Goal: Task Accomplishment & Management: Manage account settings

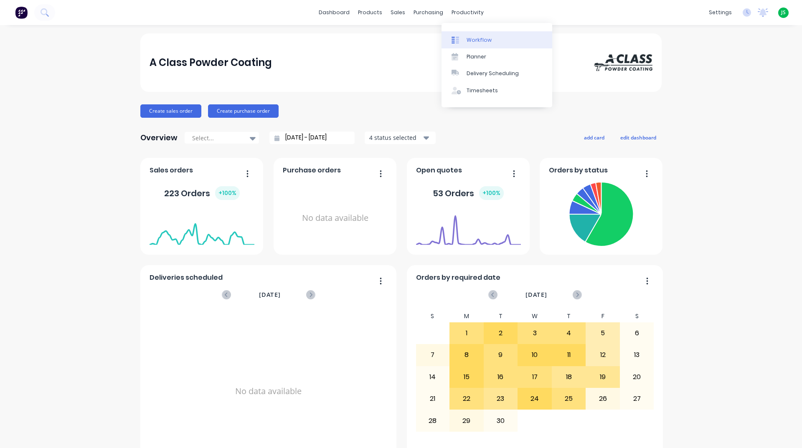
click at [467, 39] on div "Workflow" at bounding box center [479, 40] width 25 height 8
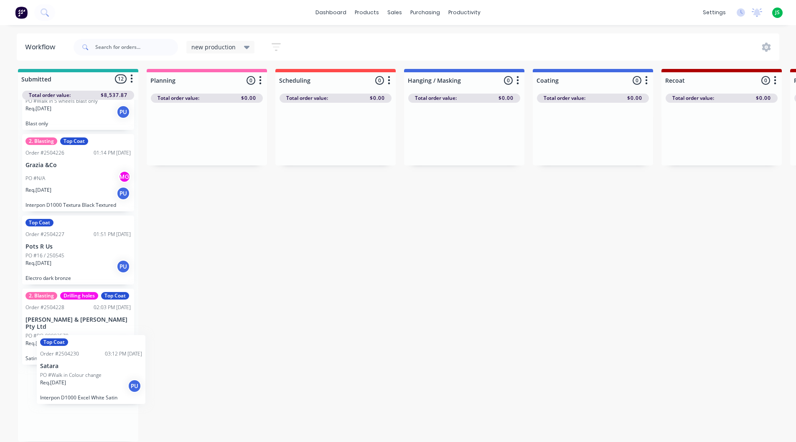
scroll to position [3, 0]
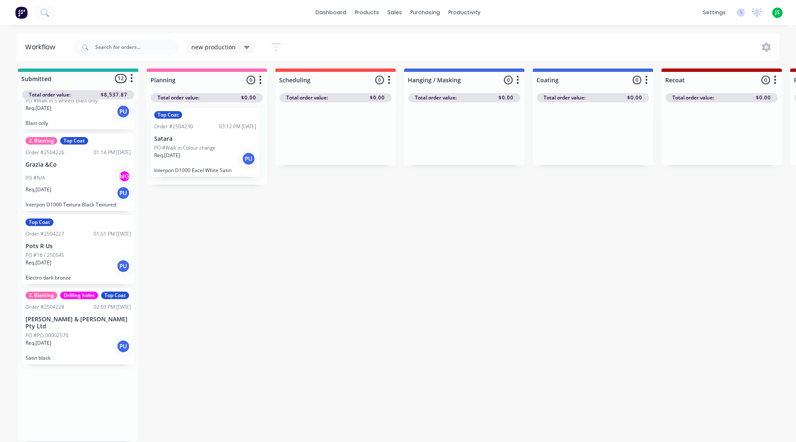
drag, startPoint x: 88, startPoint y: 418, endPoint x: 216, endPoint y: 146, distance: 299.9
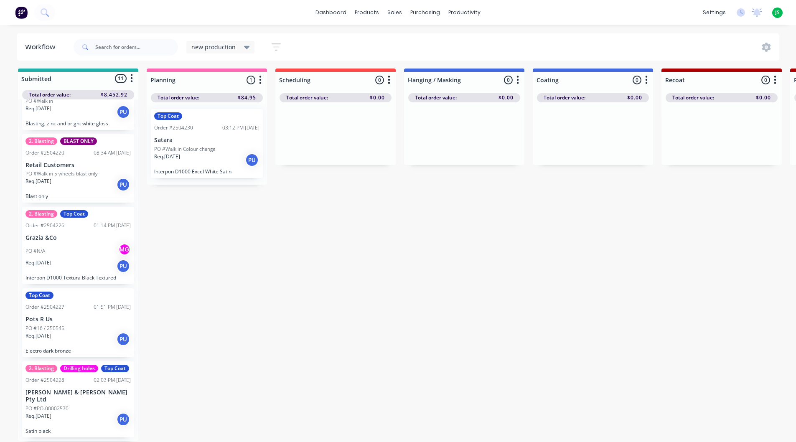
scroll to position [3, 0]
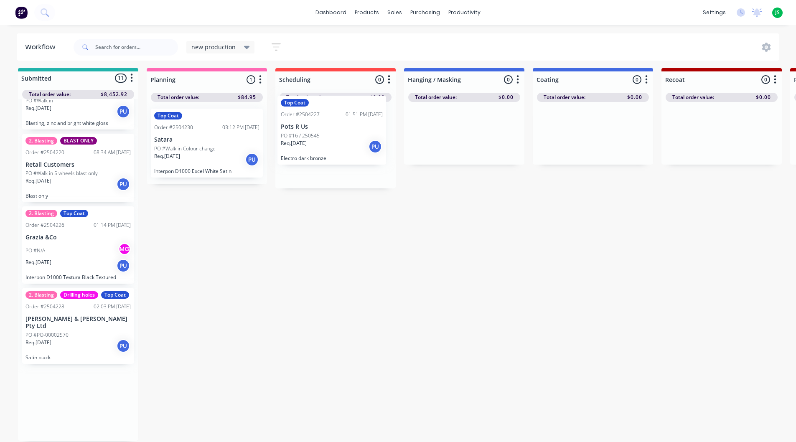
drag, startPoint x: 80, startPoint y: 343, endPoint x: 288, endPoint y: 157, distance: 278.2
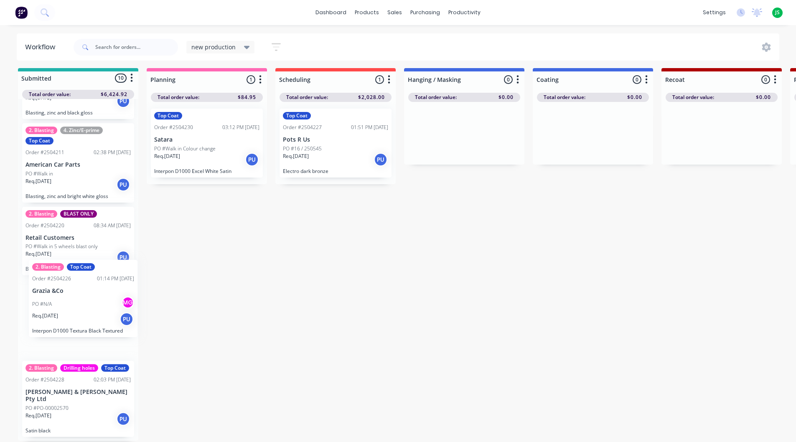
scroll to position [3, 0]
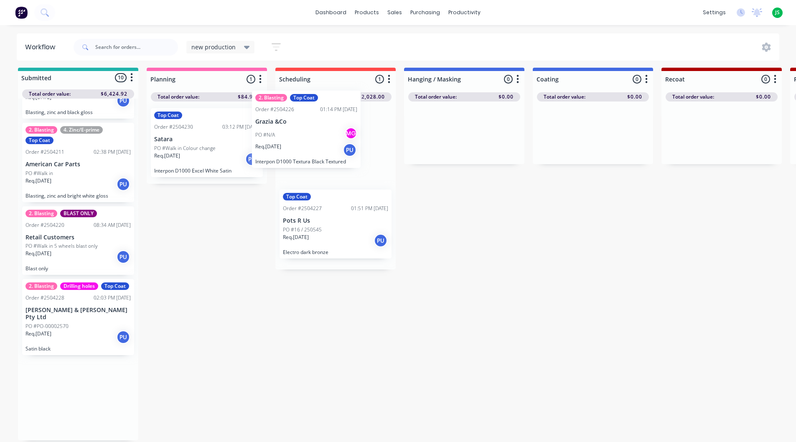
drag, startPoint x: 89, startPoint y: 351, endPoint x: 317, endPoint y: 160, distance: 298.4
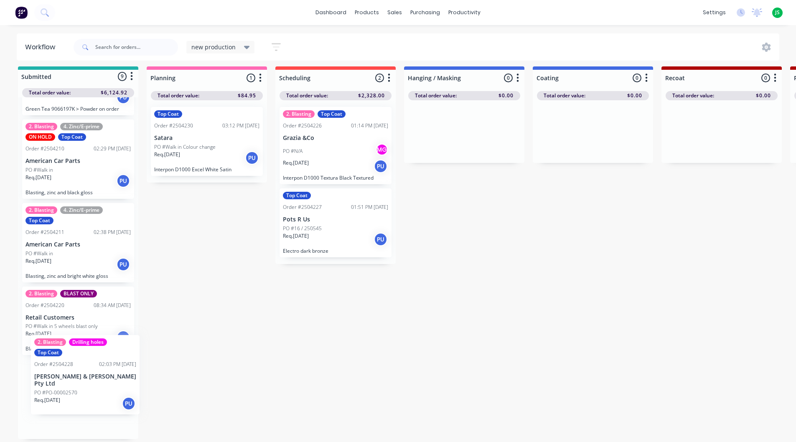
scroll to position [5, 0]
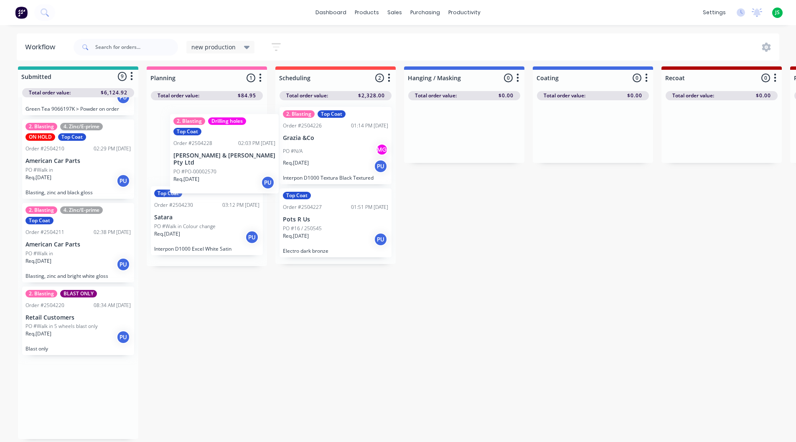
drag, startPoint x: 59, startPoint y: 407, endPoint x: 199, endPoint y: 139, distance: 302.3
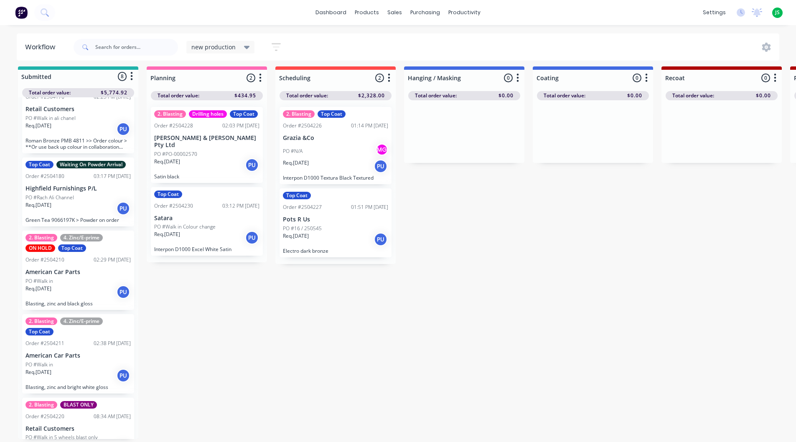
scroll to position [316, 0]
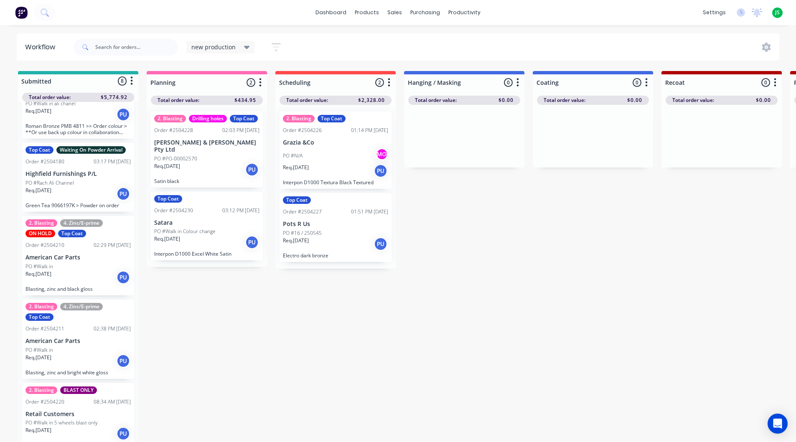
scroll to position [316, 0]
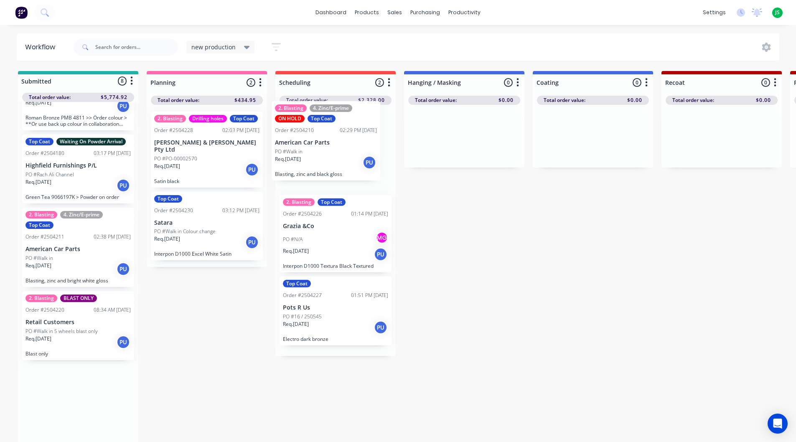
drag, startPoint x: 61, startPoint y: 254, endPoint x: 313, endPoint y: 147, distance: 274.2
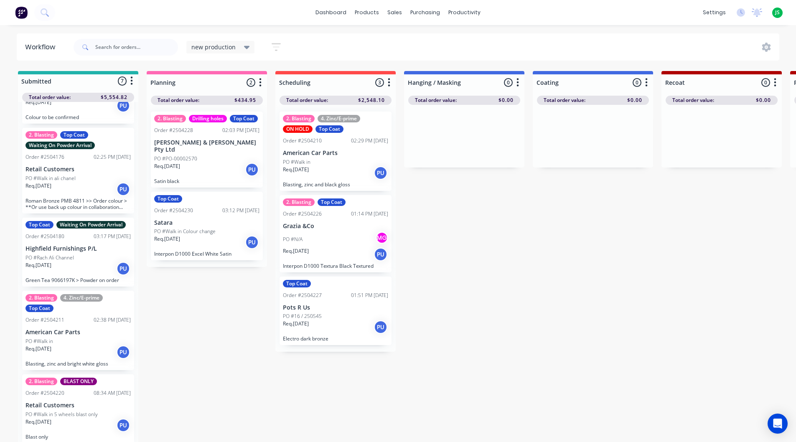
scroll to position [0, 0]
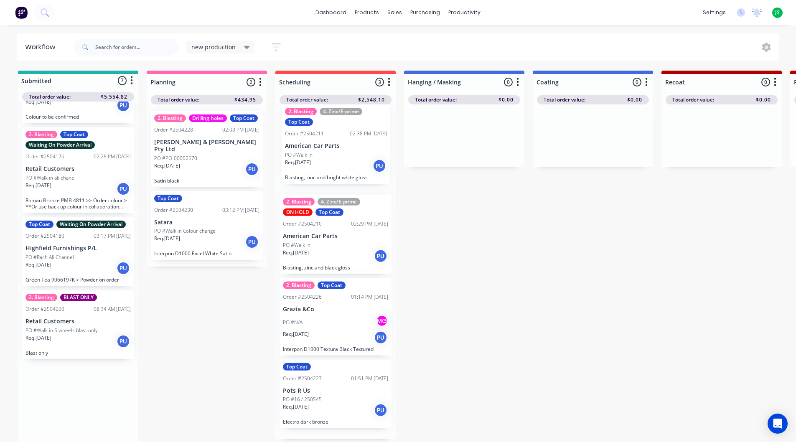
drag, startPoint x: 67, startPoint y: 343, endPoint x: 330, endPoint y: 156, distance: 322.7
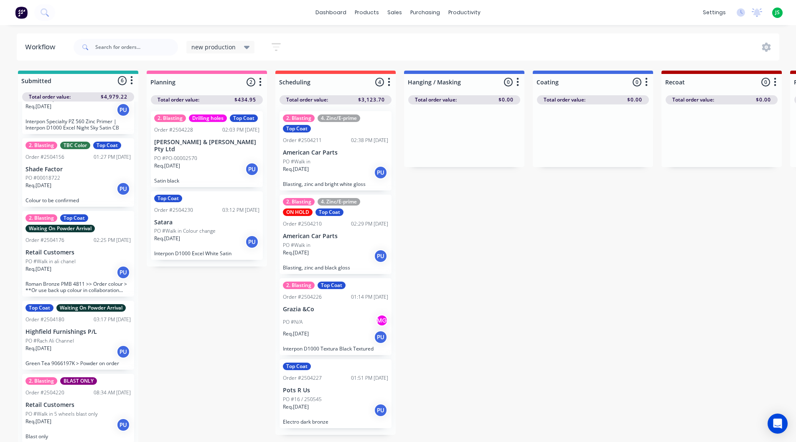
scroll to position [1, 0]
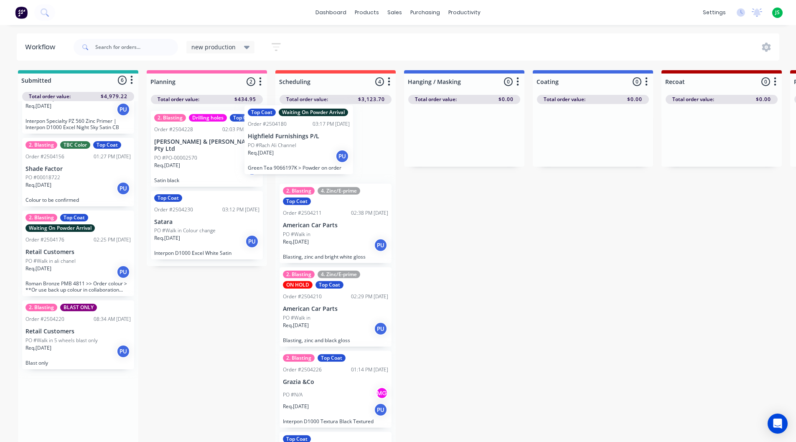
drag, startPoint x: 80, startPoint y: 350, endPoint x: 303, endPoint y: 151, distance: 298.9
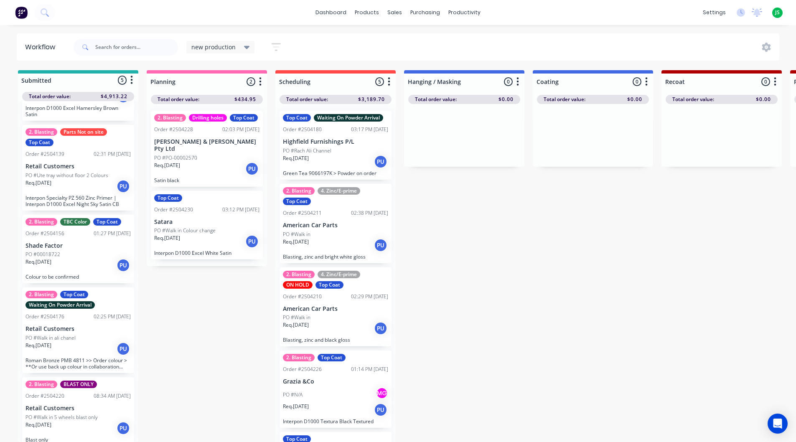
scroll to position [76, 0]
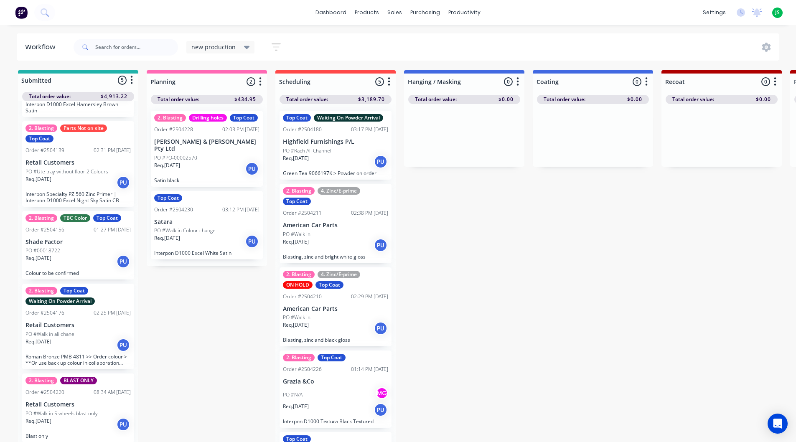
click at [321, 319] on div "PO #Walk in" at bounding box center [335, 318] width 105 height 8
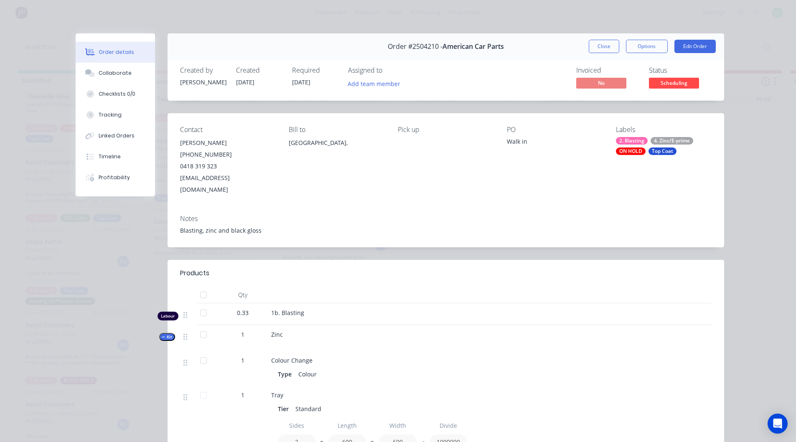
click at [631, 155] on div "ON HOLD" at bounding box center [631, 152] width 30 height 8
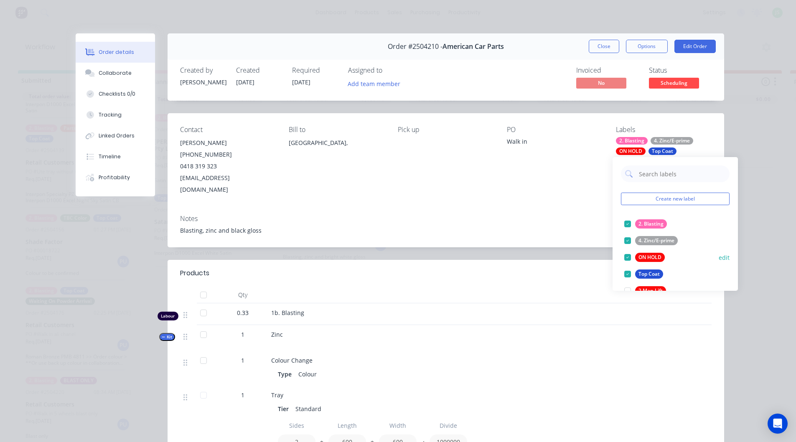
click at [631, 258] on div at bounding box center [627, 257] width 17 height 17
click at [605, 47] on button "Close" at bounding box center [604, 46] width 31 height 13
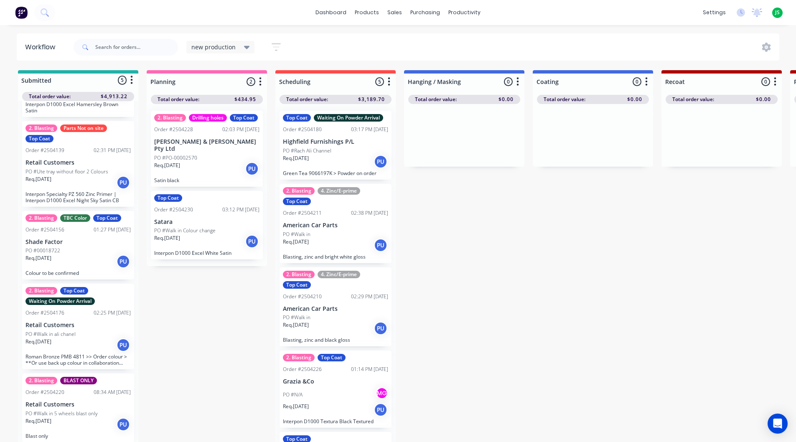
click at [334, 155] on div "Req. [DATE] PU" at bounding box center [335, 162] width 105 height 14
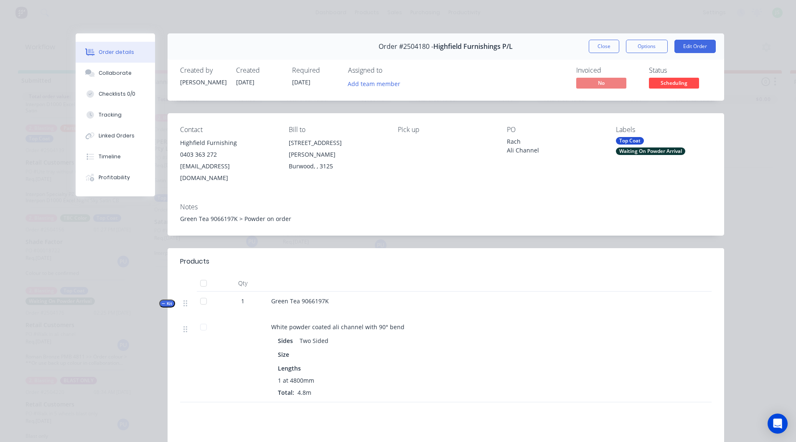
click at [639, 150] on div "Waiting On Powder Arrival" at bounding box center [650, 152] width 69 height 8
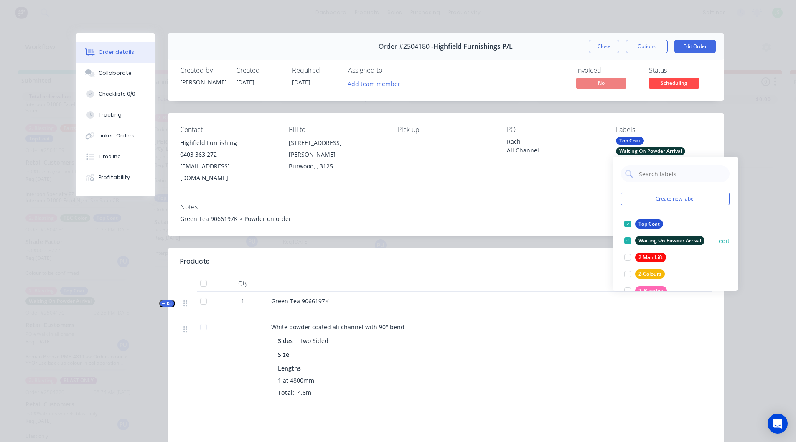
click at [626, 238] on div at bounding box center [627, 240] width 17 height 17
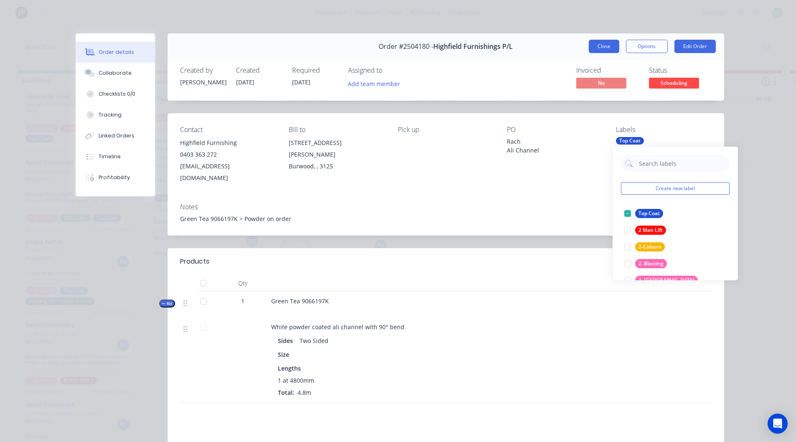
click at [601, 51] on button "Close" at bounding box center [604, 46] width 31 height 13
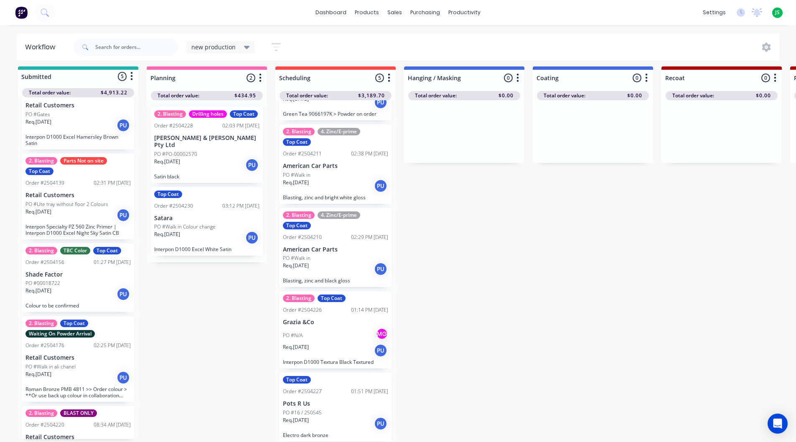
scroll to position [0, 0]
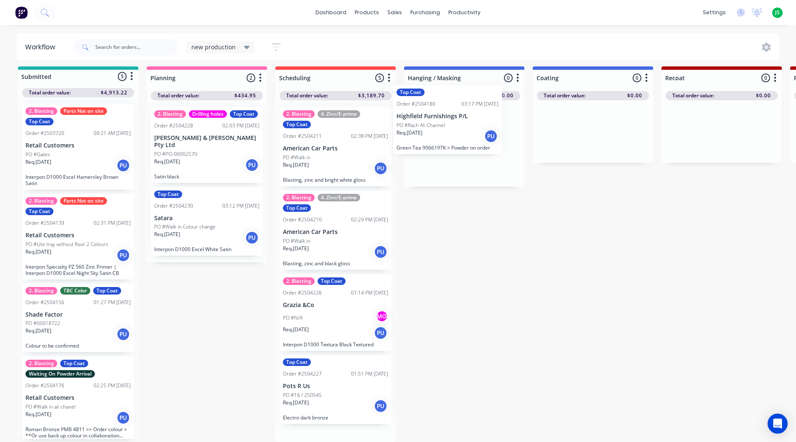
drag, startPoint x: 323, startPoint y: 138, endPoint x: 440, endPoint y: 122, distance: 118.5
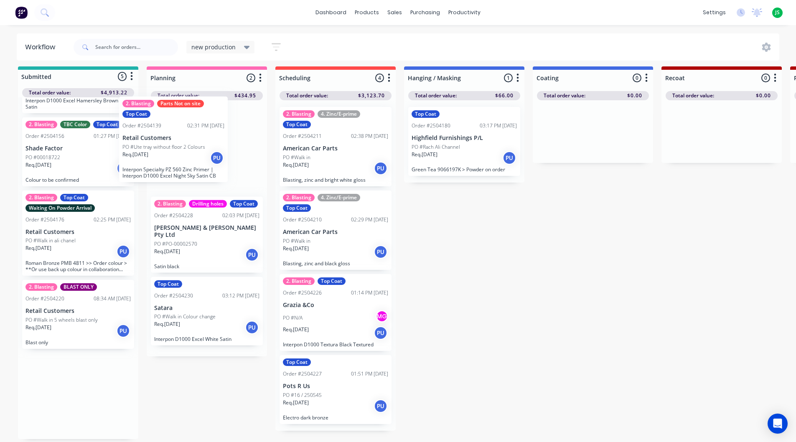
scroll to position [75, 0]
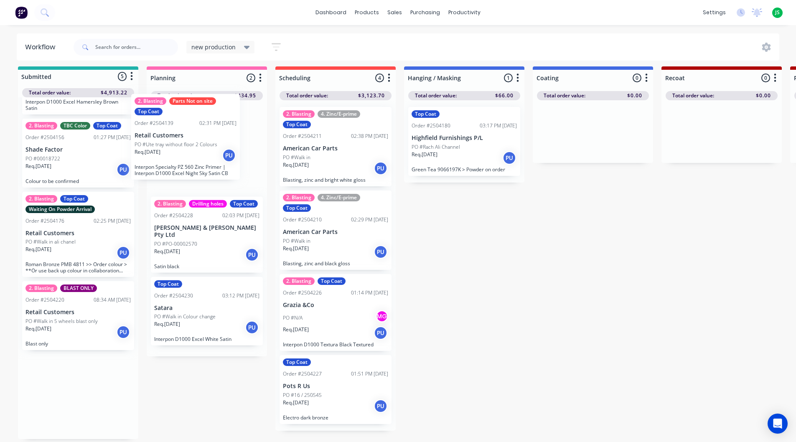
drag, startPoint x: 96, startPoint y: 178, endPoint x: 208, endPoint y: 163, distance: 113.0
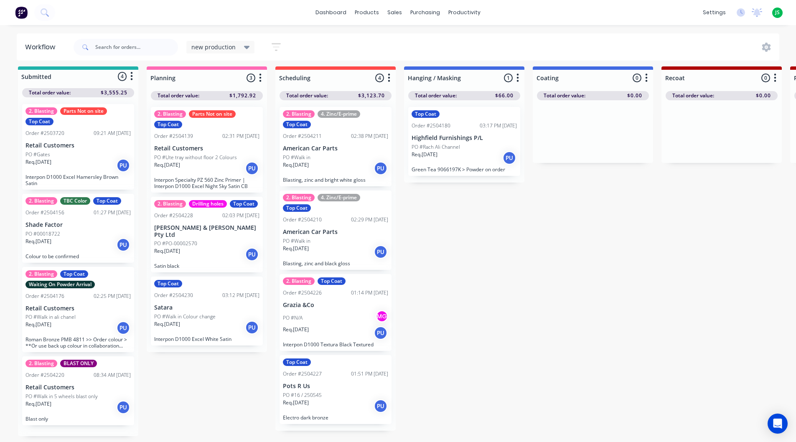
scroll to position [0, 0]
click at [211, 161] on div "Req. [DATE] PU" at bounding box center [206, 168] width 105 height 14
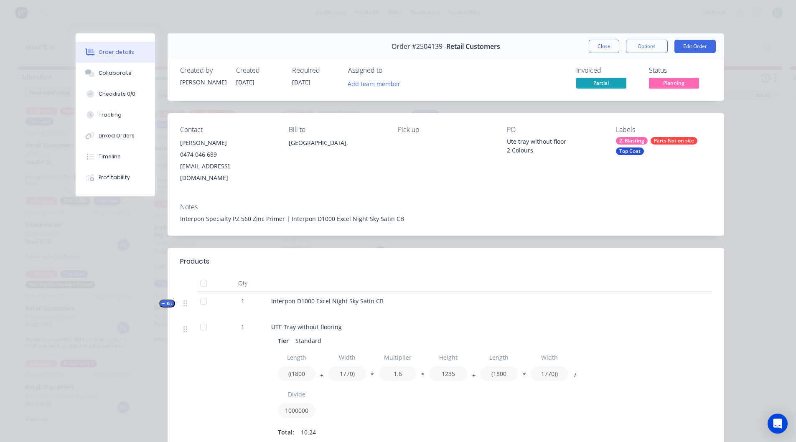
click at [672, 142] on div "Parts Not on site" at bounding box center [674, 141] width 47 height 8
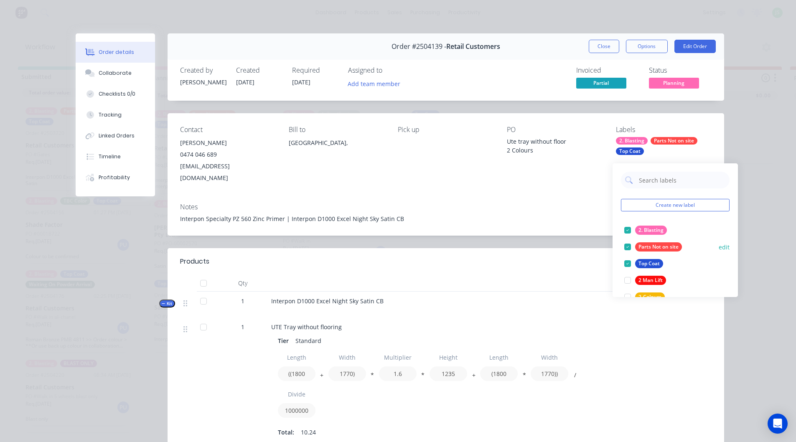
click at [634, 239] on div at bounding box center [627, 247] width 17 height 17
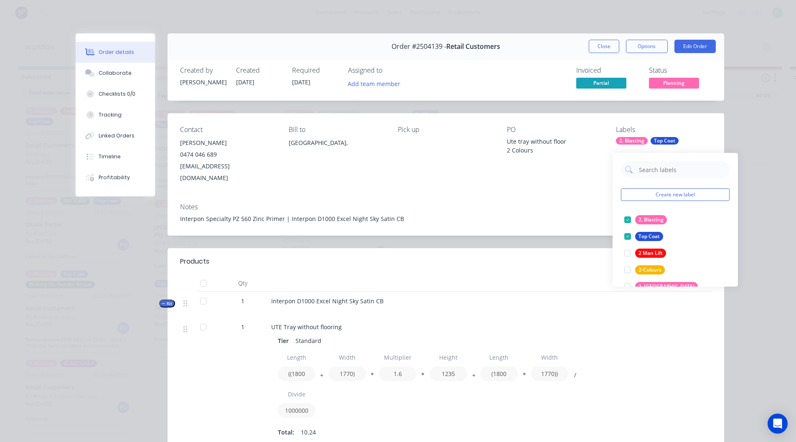
click at [608, 49] on button "Close" at bounding box center [604, 46] width 31 height 13
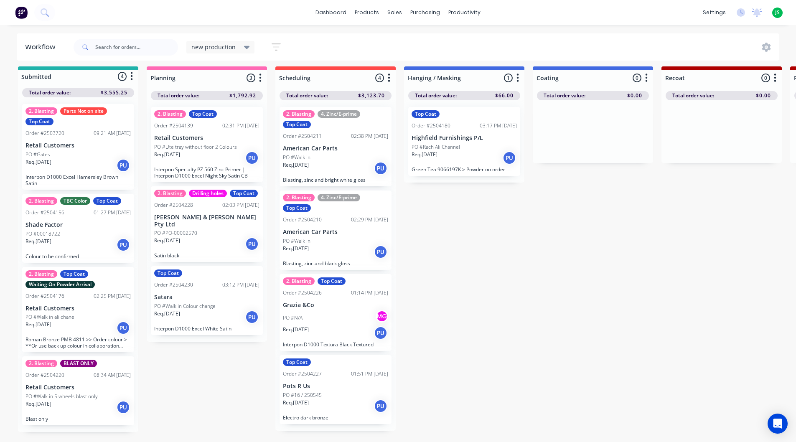
scroll to position [11, 0]
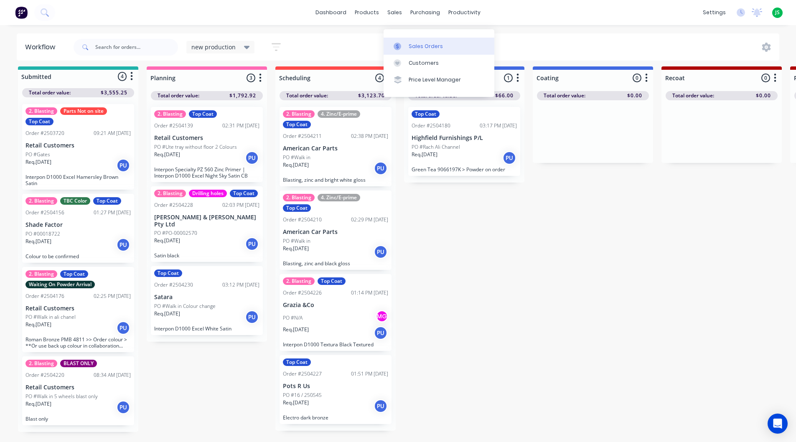
click at [397, 43] on icon at bounding box center [398, 47] width 8 height 8
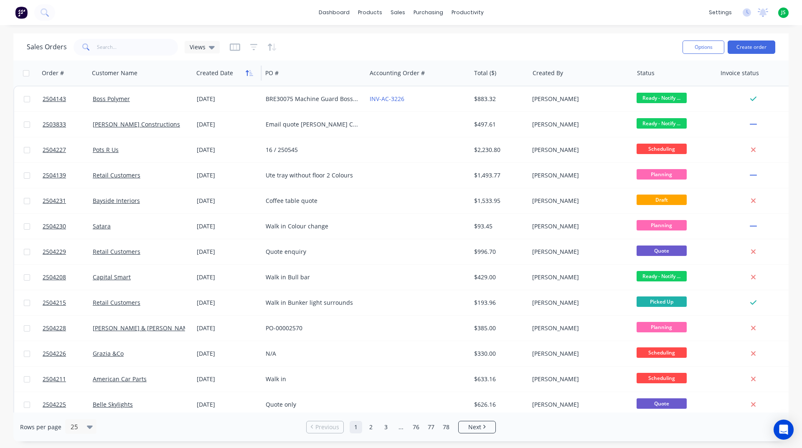
click at [246, 71] on icon "button" at bounding box center [250, 73] width 8 height 7
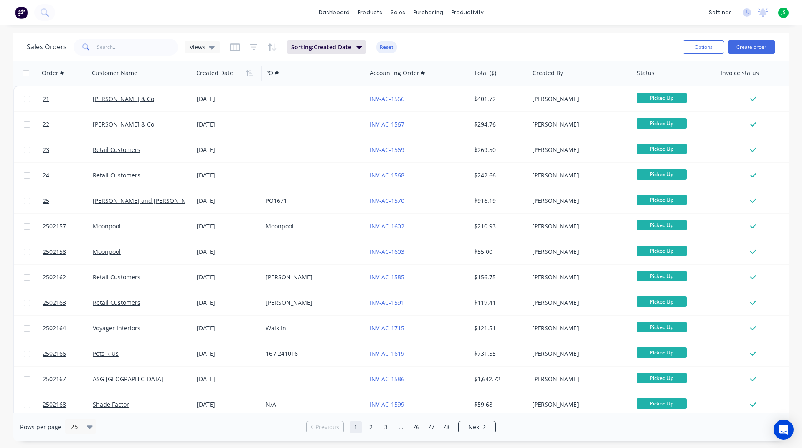
click at [246, 71] on icon "button" at bounding box center [250, 73] width 8 height 7
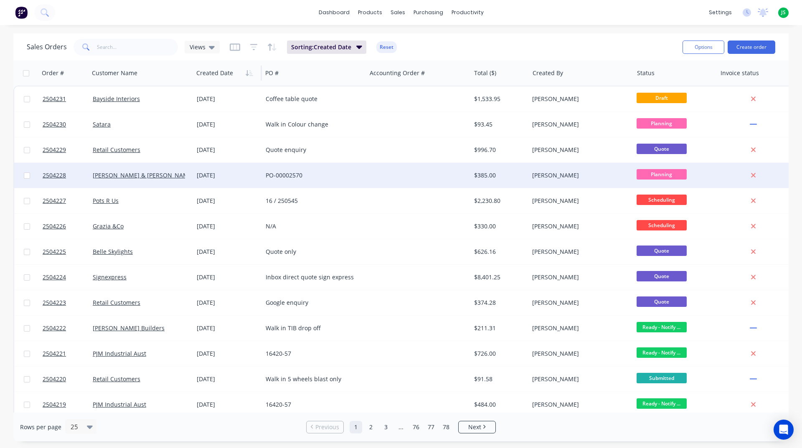
click at [189, 178] on div "[PERSON_NAME] & [PERSON_NAME] Pty Ltd" at bounding box center [141, 175] width 97 height 8
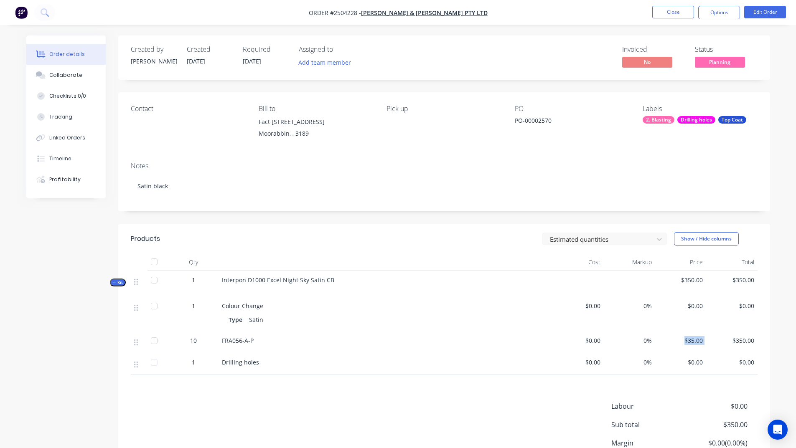
drag, startPoint x: 681, startPoint y: 345, endPoint x: 711, endPoint y: 339, distance: 30.7
click at [711, 339] on div "10 FRA056-A-P $0.00 0% $35.00 $350.00" at bounding box center [444, 342] width 627 height 22
click at [290, 405] on div "Labour $0.00 Sub total $350.00 Margin $0.00 ( 0.00 %) Tax $35.00 Total $385.00" at bounding box center [444, 450] width 627 height 97
click at [74, 73] on div "Collaborate" at bounding box center [65, 75] width 33 height 8
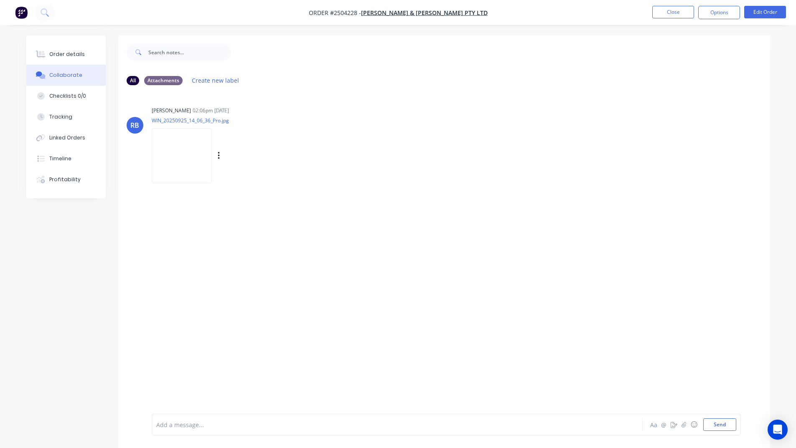
click at [192, 158] on img at bounding box center [182, 155] width 60 height 55
click at [429, 13] on span "[PERSON_NAME] & [PERSON_NAME] Pty Ltd" at bounding box center [424, 13] width 127 height 8
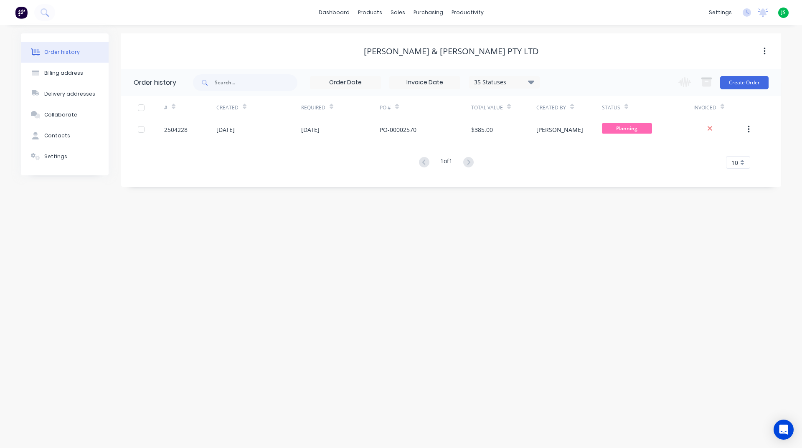
click at [16, 10] on img at bounding box center [21, 12] width 13 height 13
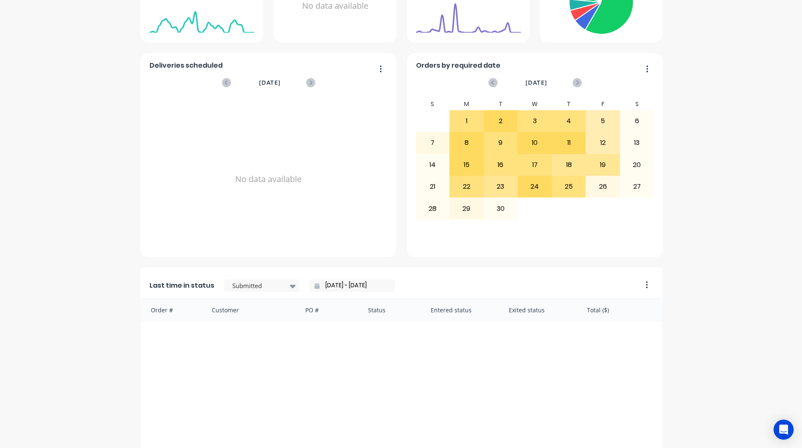
scroll to position [293, 0]
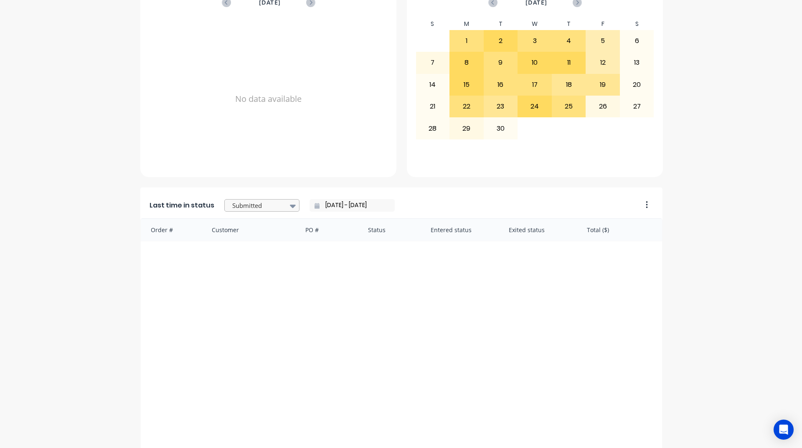
click at [290, 206] on icon at bounding box center [293, 205] width 6 height 9
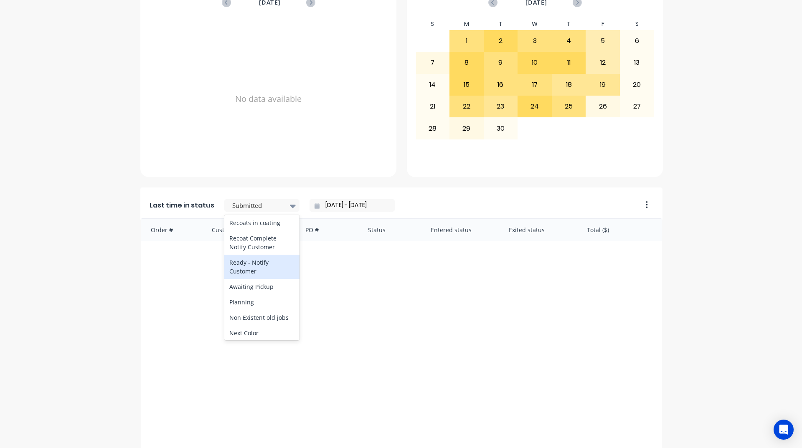
click at [251, 279] on div "Ready - Notify Customer" at bounding box center [261, 267] width 75 height 24
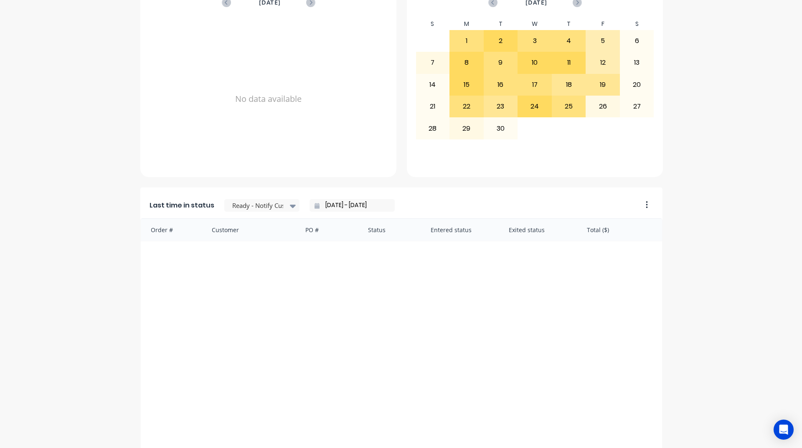
click at [348, 206] on input "[DATE] - [DATE]" at bounding box center [356, 205] width 72 height 13
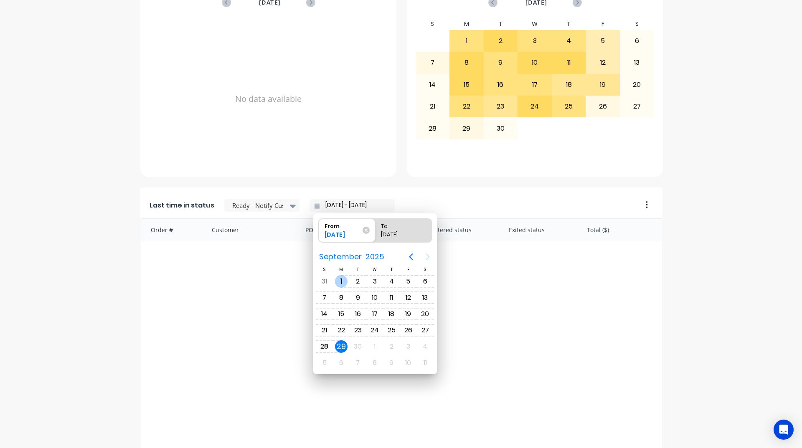
click at [339, 281] on div "1" at bounding box center [341, 281] width 13 height 13
type input "[DATE] - [DATE]"
radio input "false"
radio input "true"
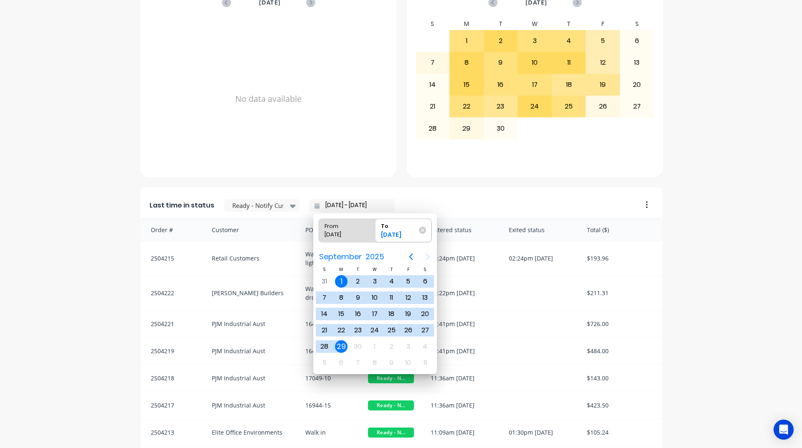
click at [573, 208] on div "Last time in status Ready - Notify Customer [DATE] - [DATE]" at bounding box center [388, 203] width 496 height 31
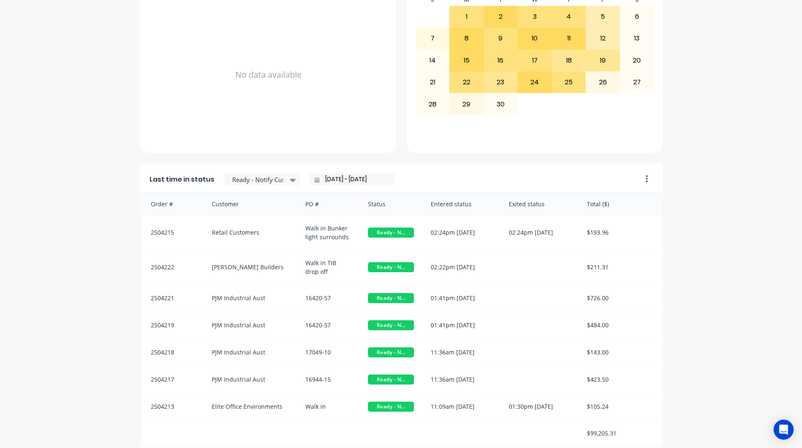
scroll to position [352, 0]
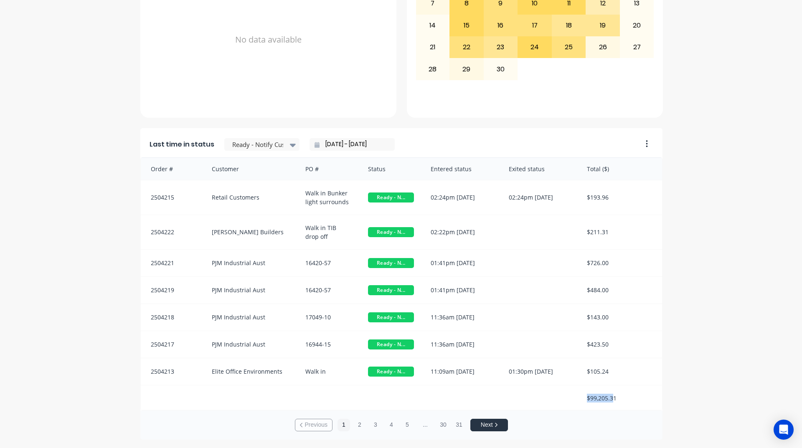
drag, startPoint x: 582, startPoint y: 401, endPoint x: 616, endPoint y: 398, distance: 34.4
click at [612, 400] on div "$99,205.31" at bounding box center [621, 398] width 84 height 25
click at [717, 334] on div "A Class Powder Coating Create sales order Create purchase order Overview Select…" at bounding box center [401, 61] width 802 height 759
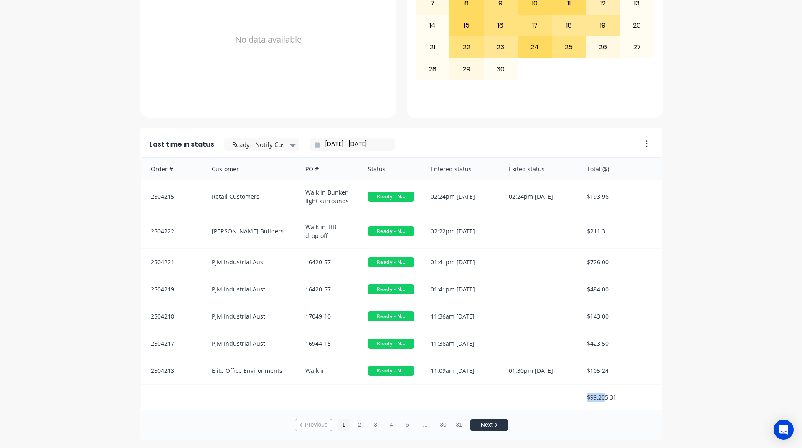
drag, startPoint x: 584, startPoint y: 400, endPoint x: 603, endPoint y: 403, distance: 19.5
click at [603, 403] on div "$99,205.31" at bounding box center [621, 397] width 84 height 25
click at [632, 399] on div "$99,205.31" at bounding box center [621, 397] width 84 height 25
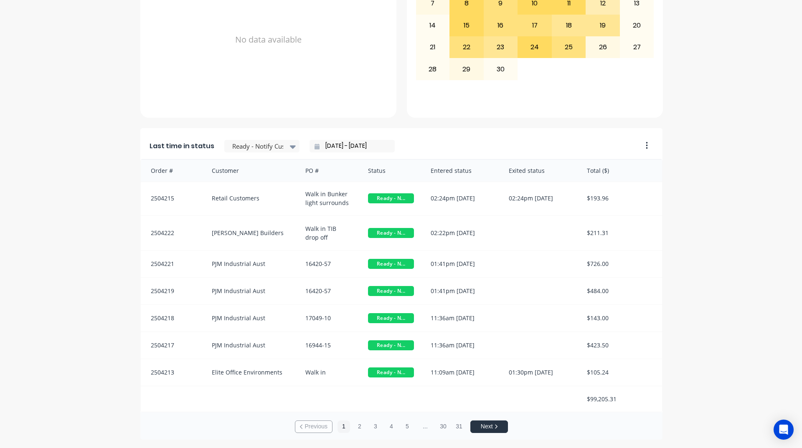
scroll to position [0, 0]
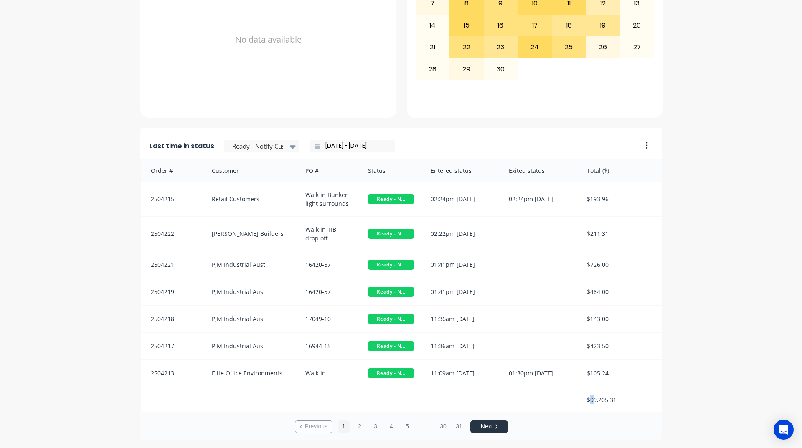
drag, startPoint x: 588, startPoint y: 399, endPoint x: 593, endPoint y: 400, distance: 5.5
click at [593, 400] on div "$99,205.31" at bounding box center [621, 399] width 84 height 25
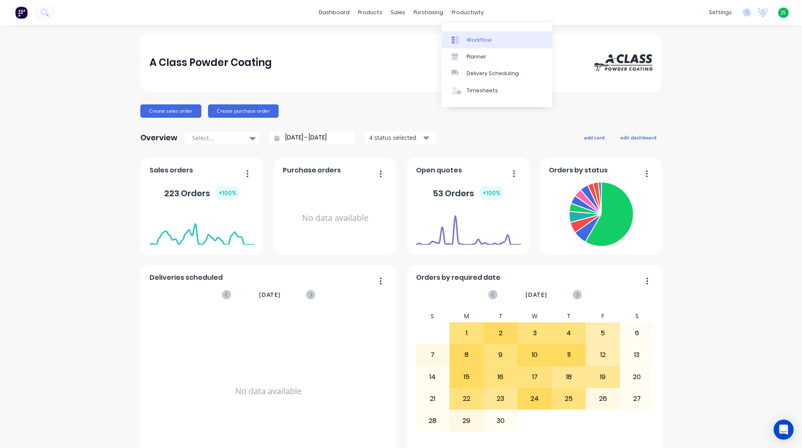
click at [472, 41] on div "Workflow" at bounding box center [479, 40] width 25 height 8
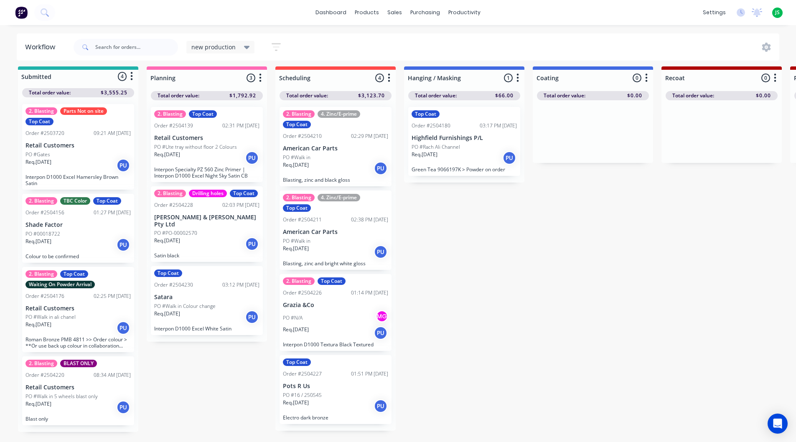
scroll to position [11, 0]
click at [321, 12] on link "dashboard" at bounding box center [330, 12] width 39 height 13
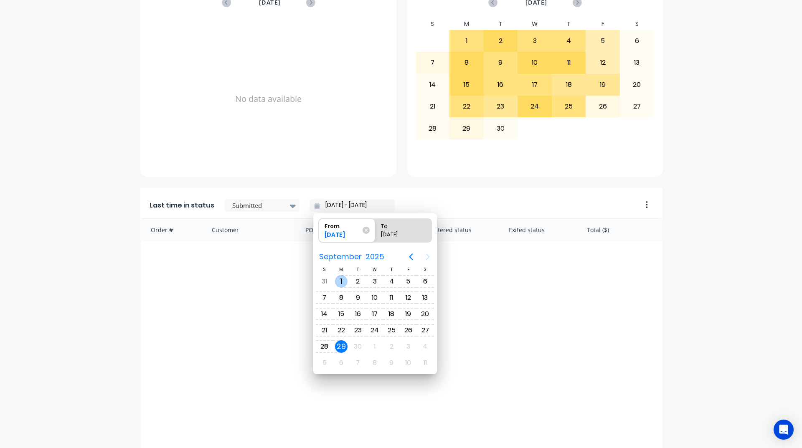
click at [341, 283] on div "1" at bounding box center [341, 281] width 13 height 13
type input "[DATE] - [DATE]"
radio input "false"
radio input "true"
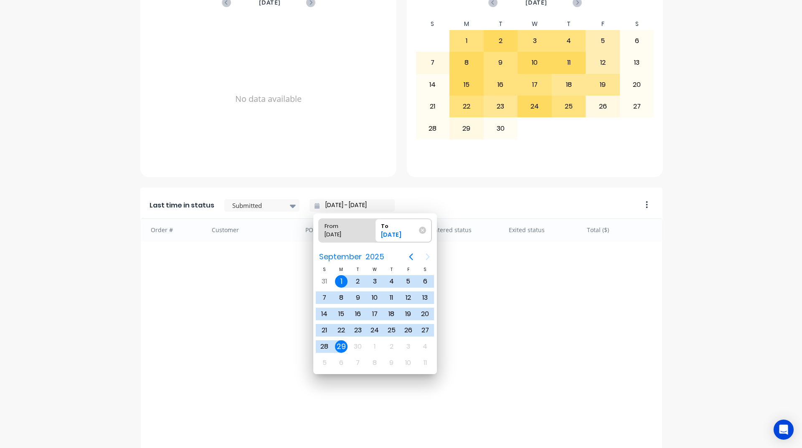
click at [341, 349] on div "29" at bounding box center [341, 347] width 13 height 13
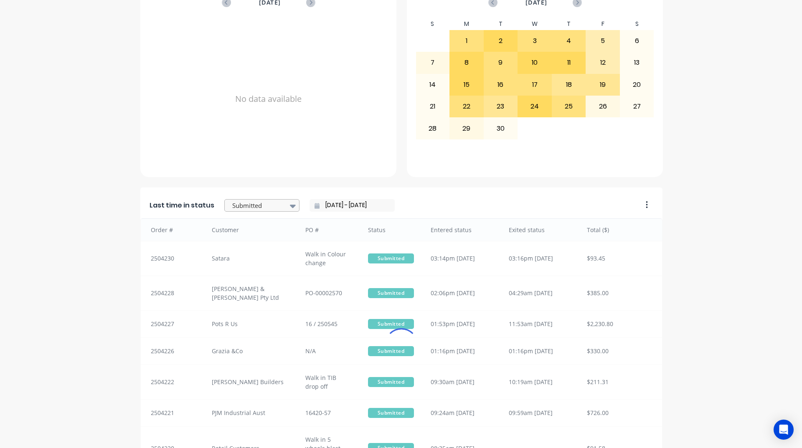
click at [275, 209] on div at bounding box center [258, 206] width 53 height 10
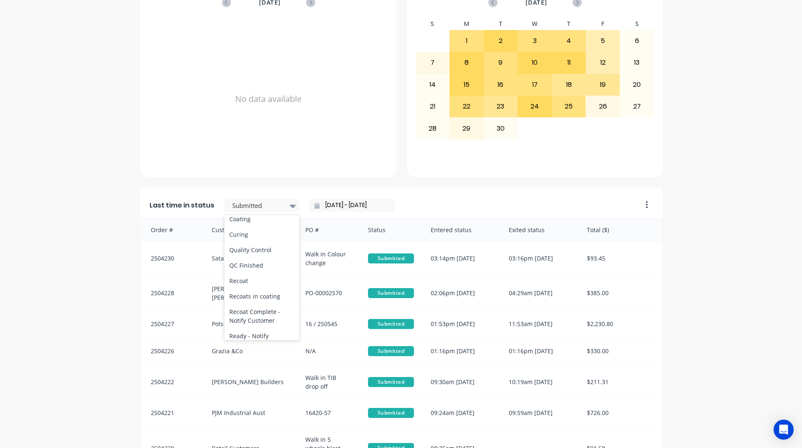
scroll to position [334, 0]
click at [252, 209] on div "Coating" at bounding box center [261, 201] width 75 height 15
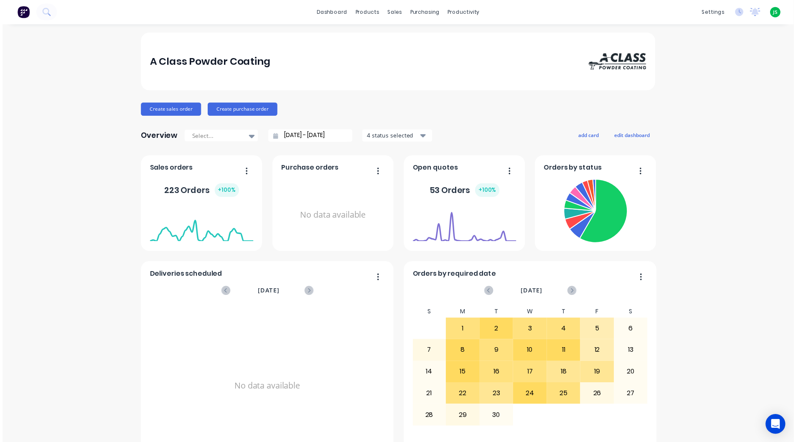
scroll to position [0, 0]
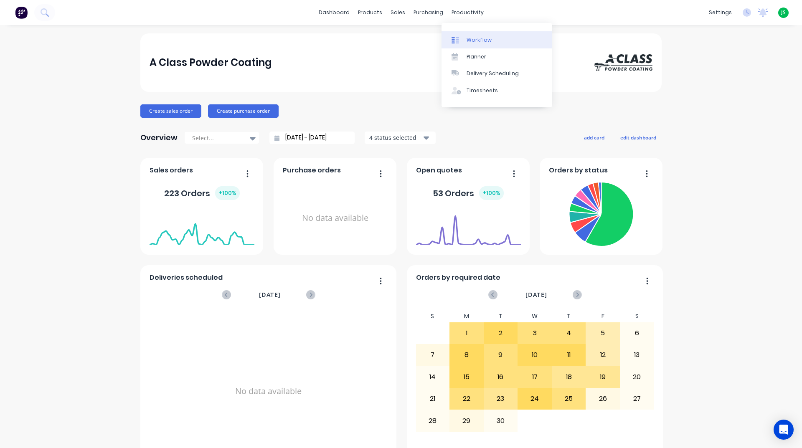
click at [472, 36] on link "Workflow" at bounding box center [497, 39] width 111 height 17
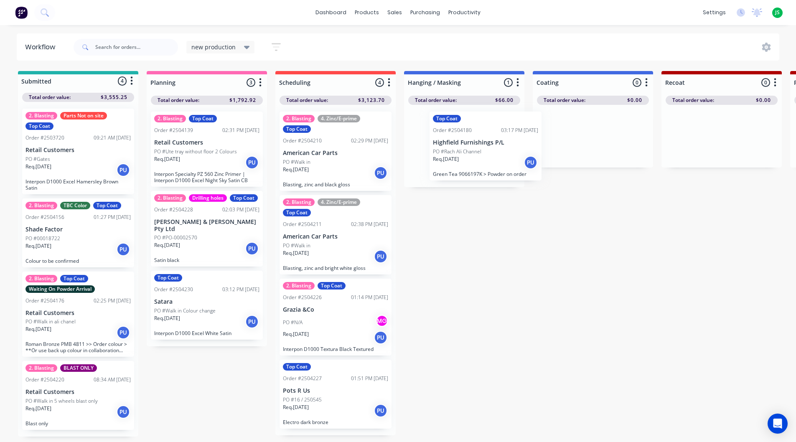
drag, startPoint x: 467, startPoint y: 161, endPoint x: 589, endPoint y: 150, distance: 122.1
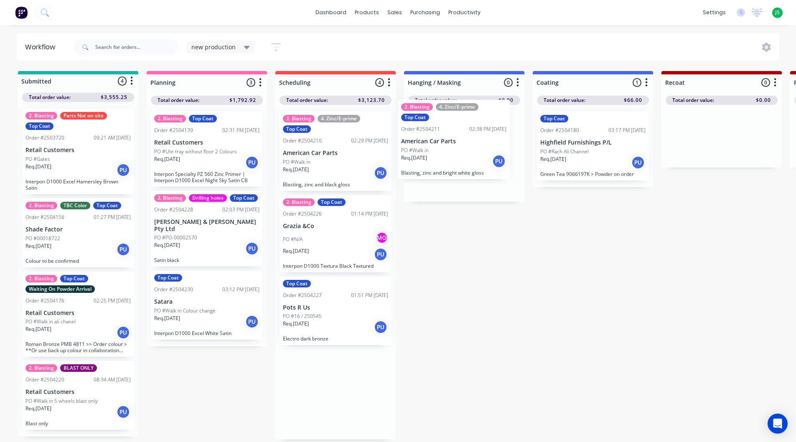
drag, startPoint x: 352, startPoint y: 238, endPoint x: 474, endPoint y: 141, distance: 156.2
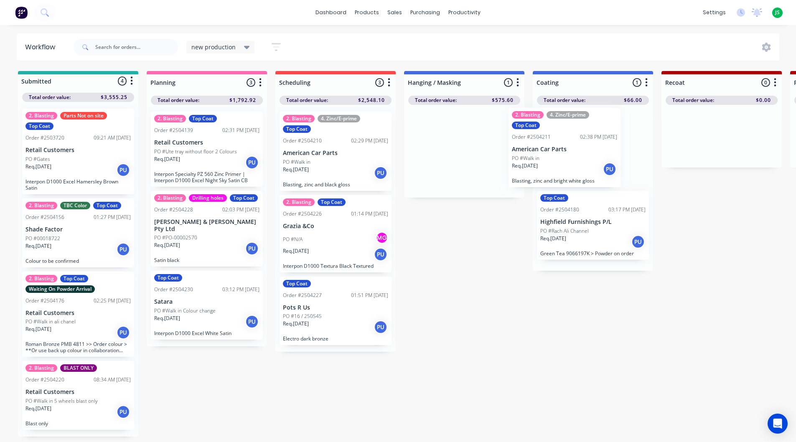
drag, startPoint x: 471, startPoint y: 156, endPoint x: 594, endPoint y: 153, distance: 122.9
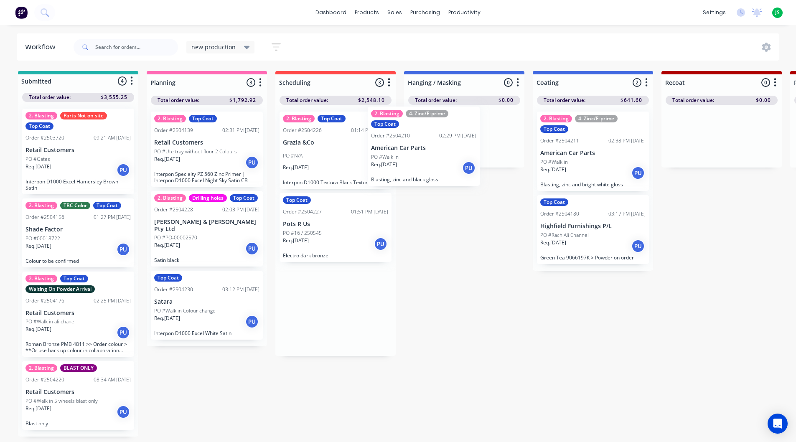
drag, startPoint x: 309, startPoint y: 170, endPoint x: 448, endPoint y: 163, distance: 138.9
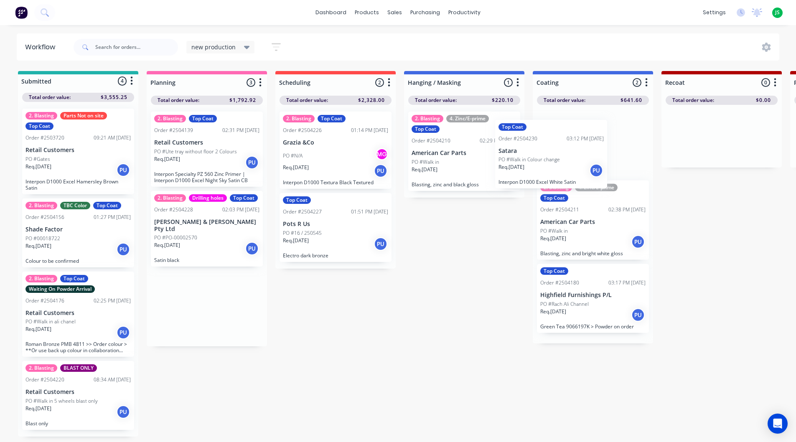
drag, startPoint x: 201, startPoint y: 298, endPoint x: 455, endPoint y: 151, distance: 293.8
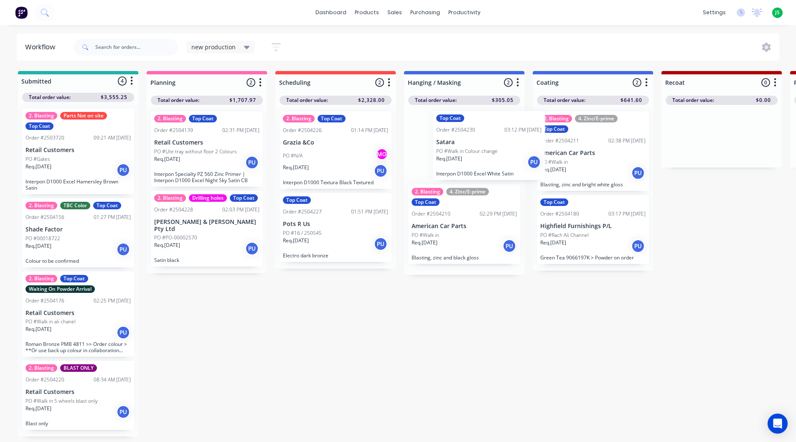
drag, startPoint x: 453, startPoint y: 152, endPoint x: 575, endPoint y: 151, distance: 121.6
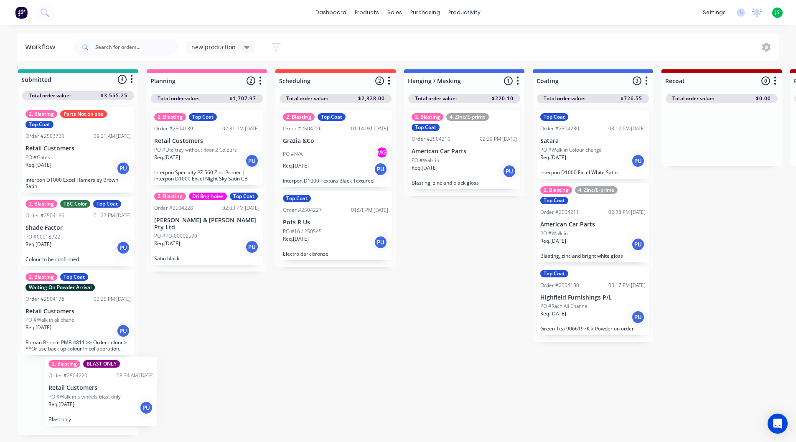
scroll to position [3, 0]
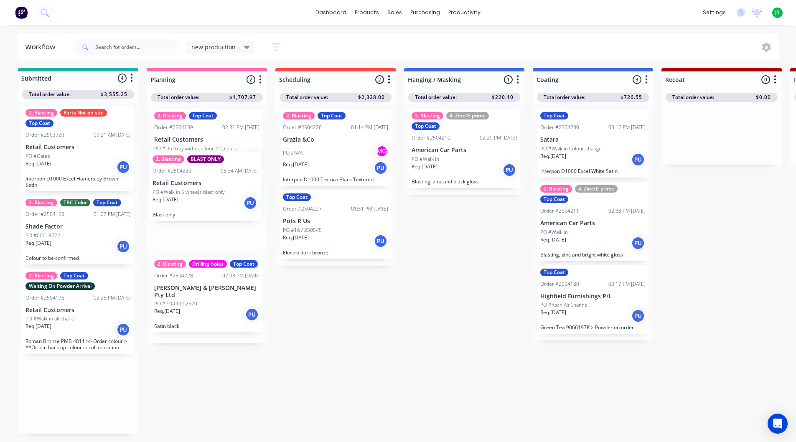
drag, startPoint x: 78, startPoint y: 397, endPoint x: 207, endPoint y: 183, distance: 249.9
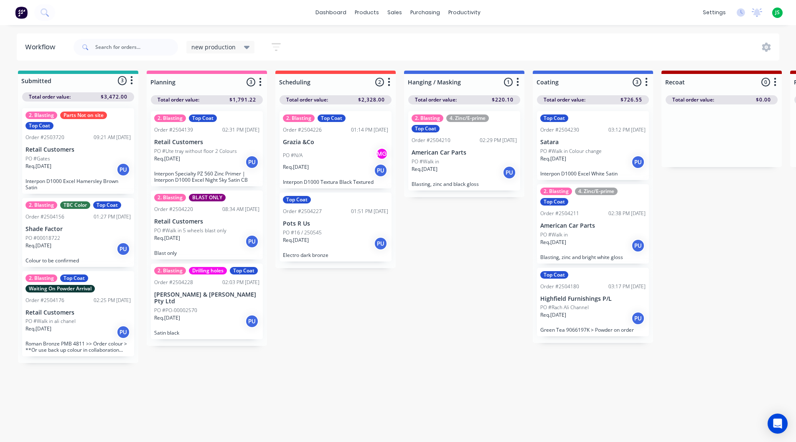
scroll to position [0, 0]
click at [98, 165] on div "Req. [DATE] PU" at bounding box center [77, 170] width 105 height 14
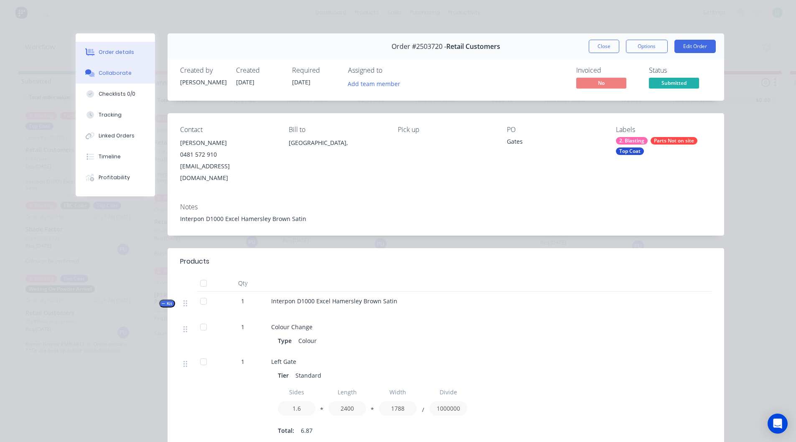
click at [126, 78] on button "Collaborate" at bounding box center [115, 73] width 79 height 21
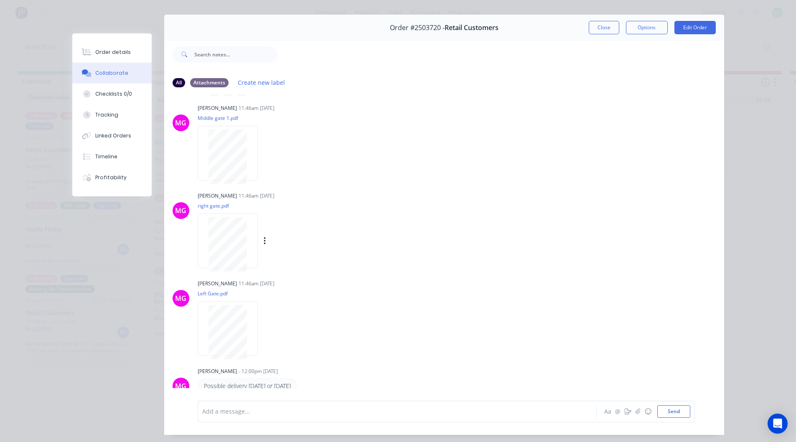
scroll to position [44, 0]
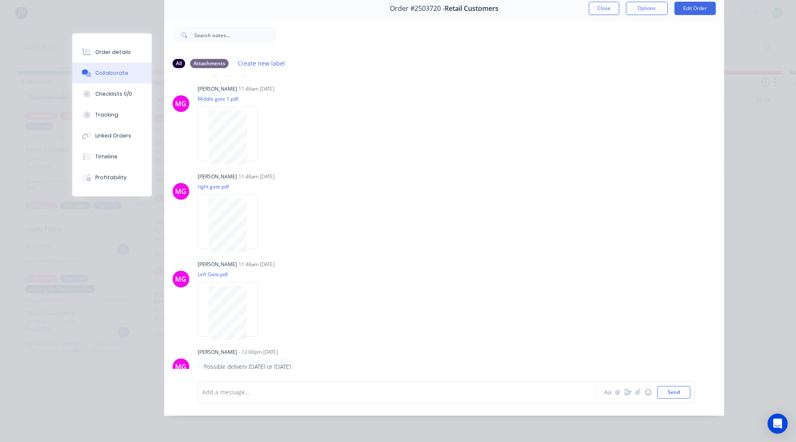
click at [596, 5] on button "Close" at bounding box center [604, 8] width 31 height 13
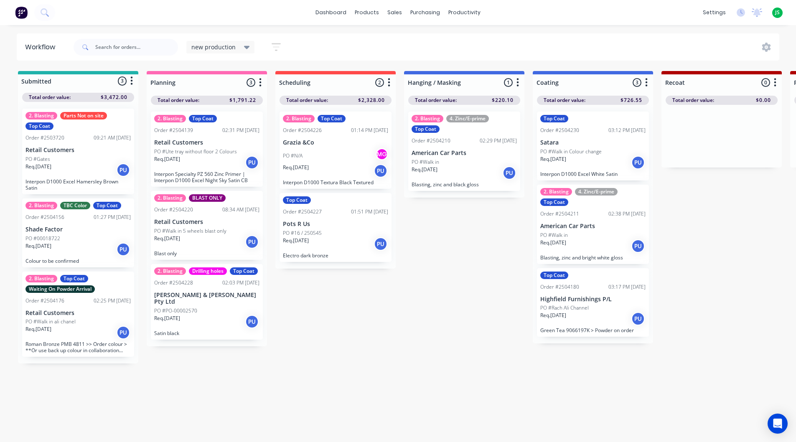
click at [97, 315] on p "Retail Customers" at bounding box center [77, 313] width 105 height 7
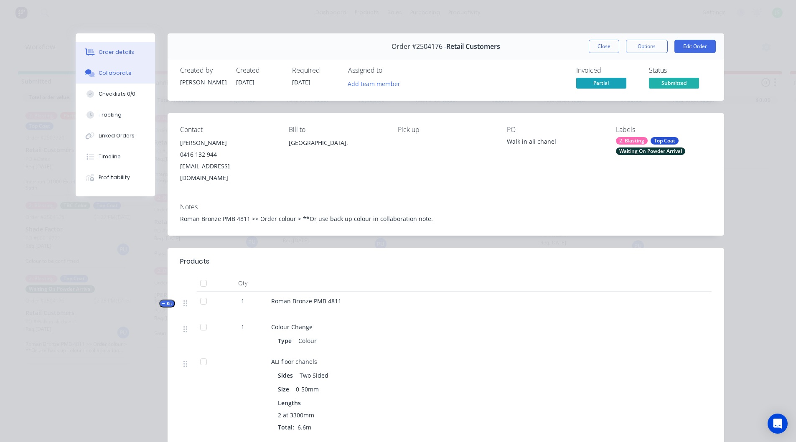
click at [127, 77] on button "Collaborate" at bounding box center [115, 73] width 79 height 21
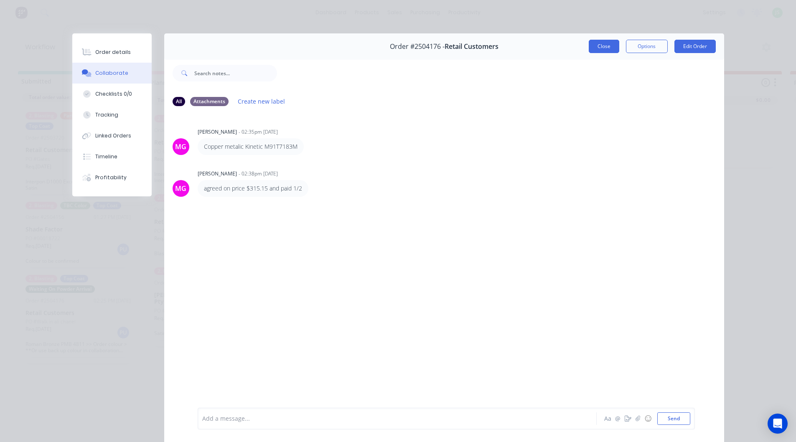
click at [606, 43] on button "Close" at bounding box center [604, 46] width 31 height 13
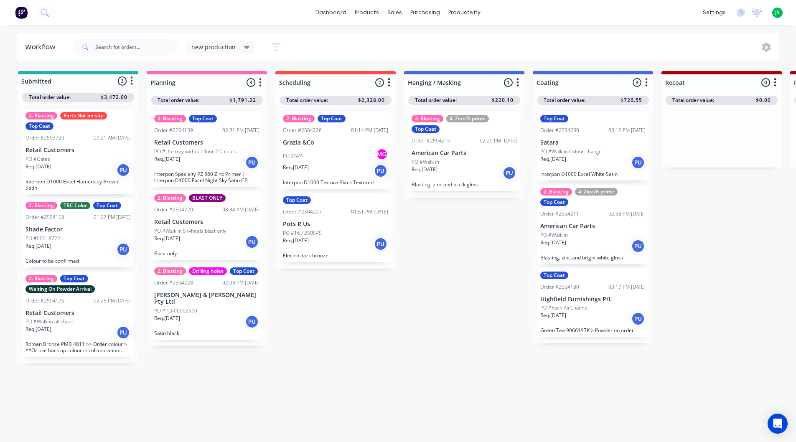
click at [97, 317] on div "2. Blasting Top Coat Waiting On Powder Arrival Order #2504176 02:25 PM [DATE] R…" at bounding box center [78, 315] width 112 height 86
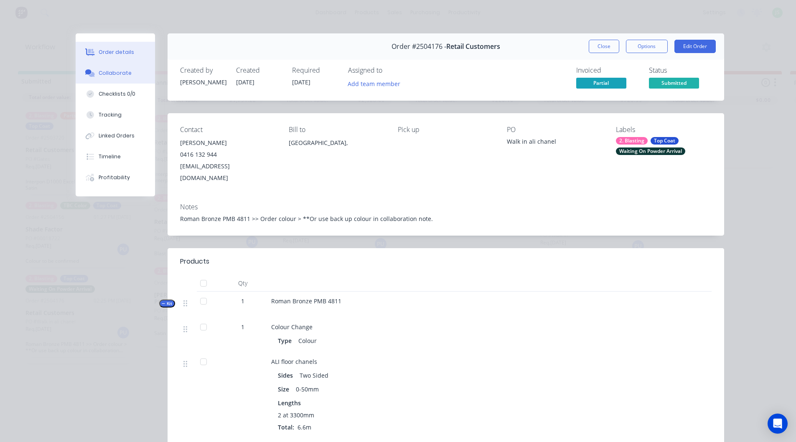
click at [125, 74] on div "Collaborate" at bounding box center [115, 73] width 33 height 8
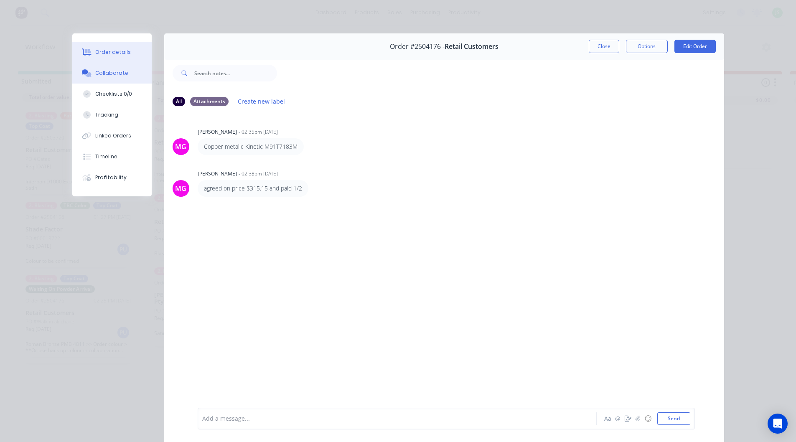
click at [134, 52] on button "Order details" at bounding box center [111, 52] width 79 height 21
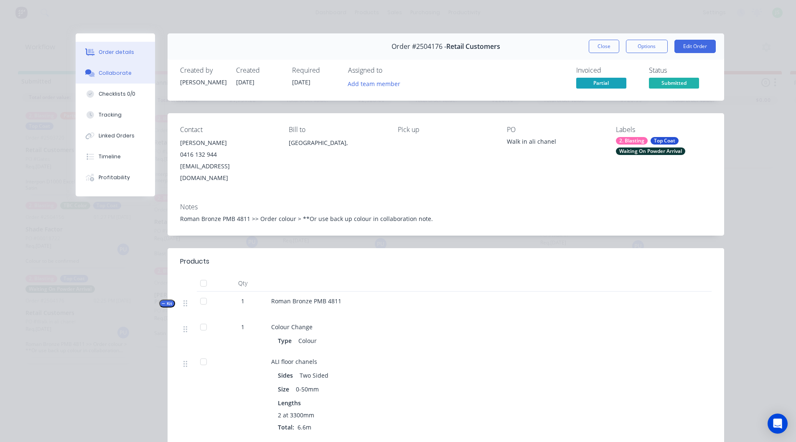
click at [127, 70] on button "Collaborate" at bounding box center [115, 73] width 79 height 21
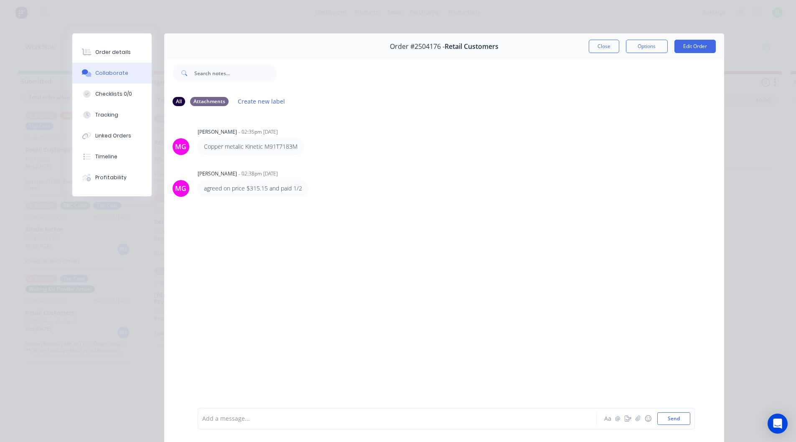
click at [603, 46] on button "Close" at bounding box center [604, 46] width 31 height 13
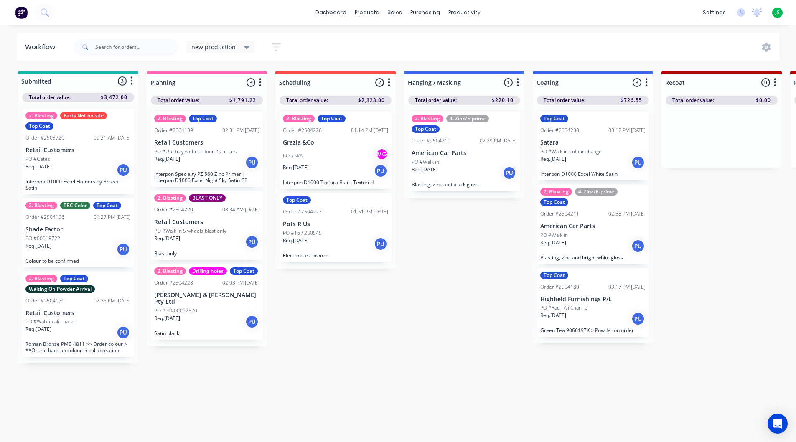
click at [54, 339] on div "Req. [DATE] PU" at bounding box center [77, 333] width 105 height 14
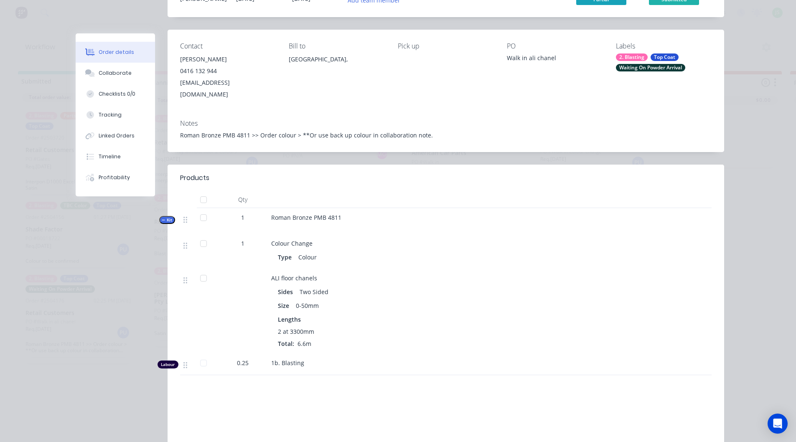
scroll to position [42, 0]
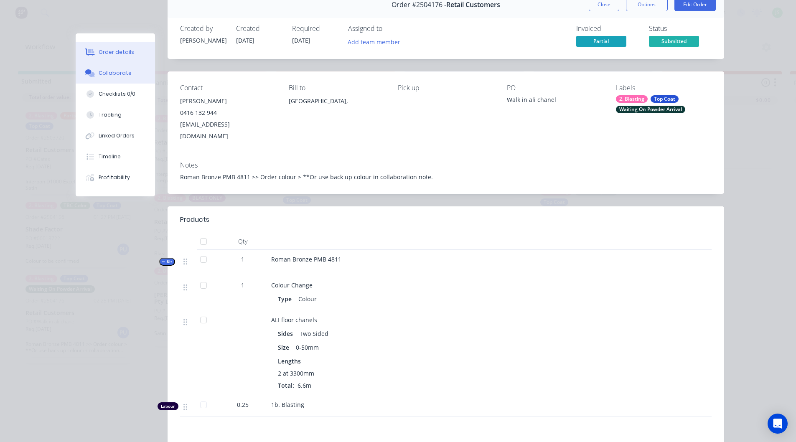
click at [129, 76] on button "Collaborate" at bounding box center [115, 73] width 79 height 21
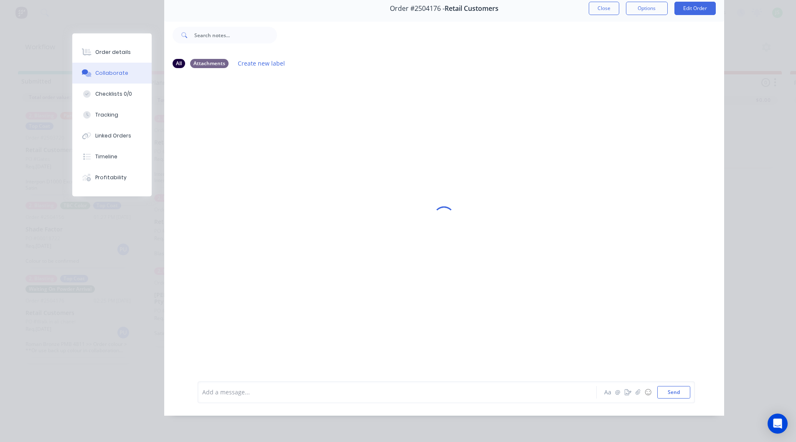
scroll to position [0, 0]
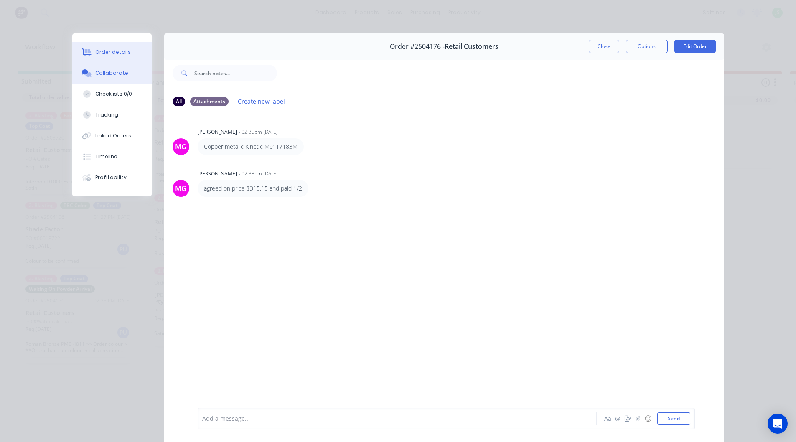
click at [109, 56] on button "Order details" at bounding box center [111, 52] width 79 height 21
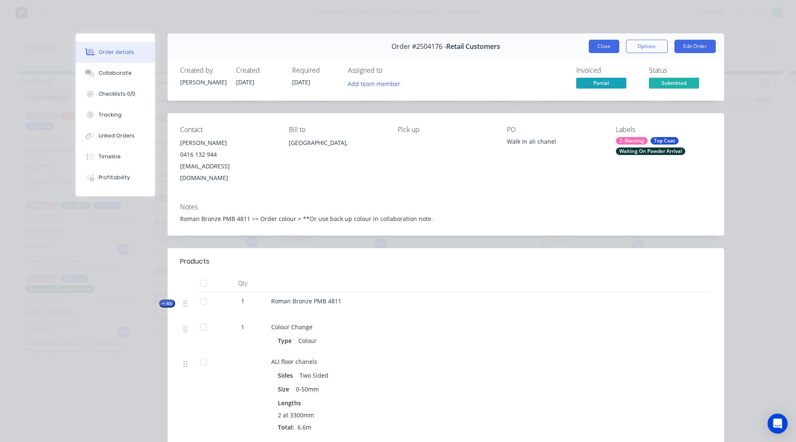
click at [609, 46] on button "Close" at bounding box center [604, 46] width 31 height 13
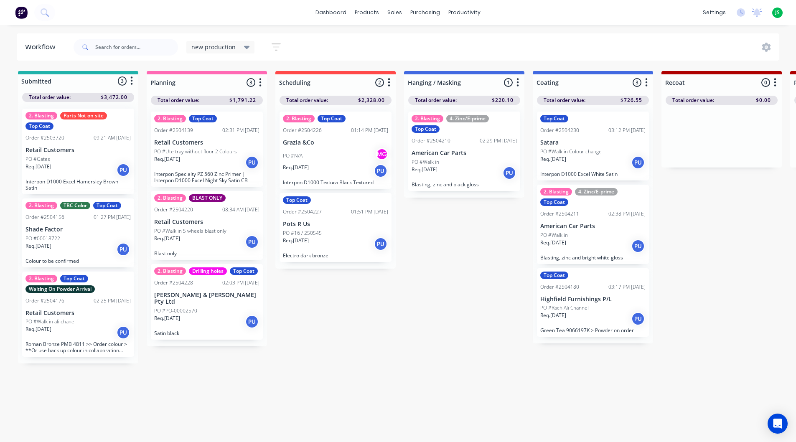
click at [107, 243] on div "Req. [DATE] PU" at bounding box center [77, 249] width 105 height 14
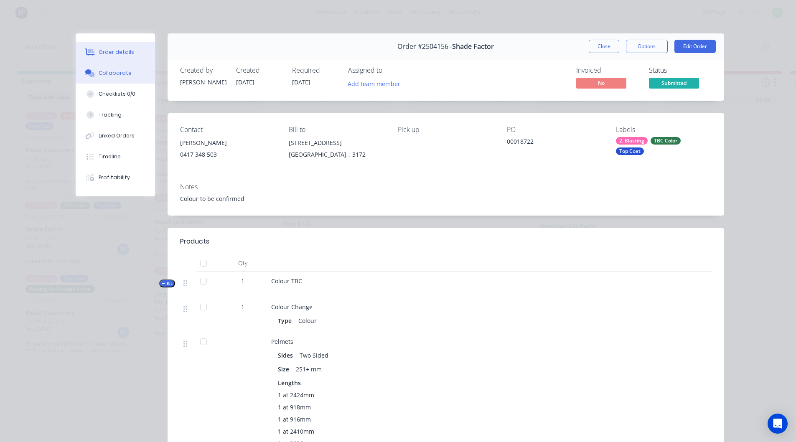
click at [125, 69] on button "Collaborate" at bounding box center [115, 73] width 79 height 21
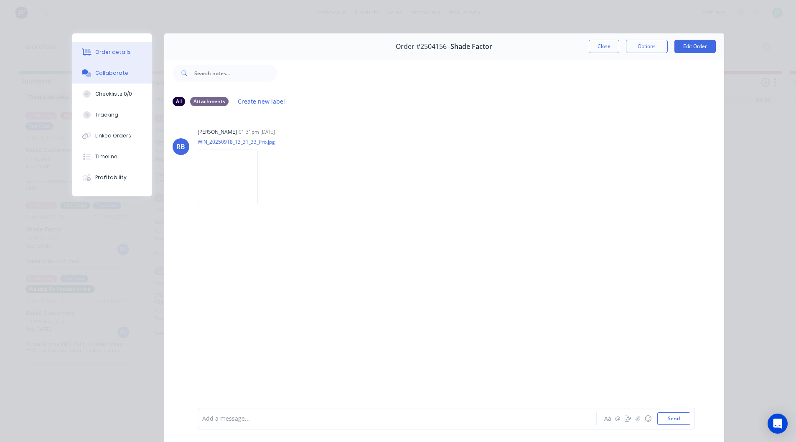
click at [136, 51] on button "Order details" at bounding box center [111, 52] width 79 height 21
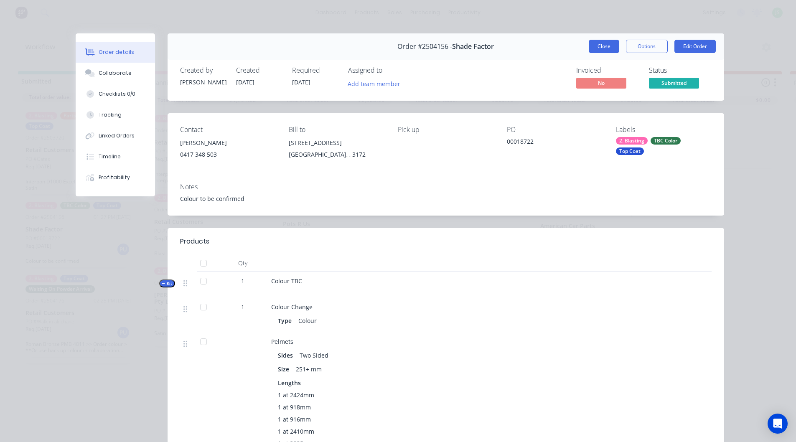
click at [606, 51] on button "Close" at bounding box center [604, 46] width 31 height 13
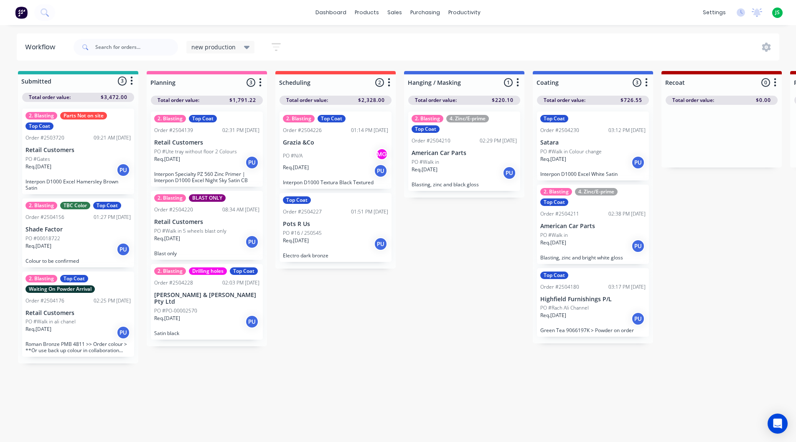
click at [110, 160] on div "PO #Gates" at bounding box center [77, 159] width 105 height 8
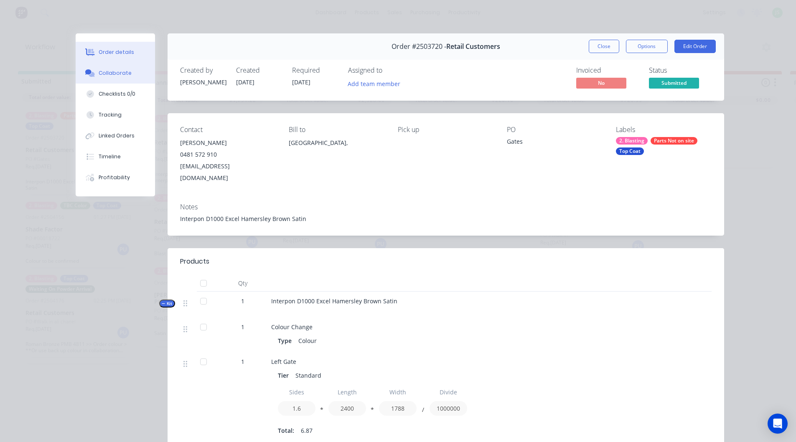
click at [129, 67] on button "Collaborate" at bounding box center [115, 73] width 79 height 21
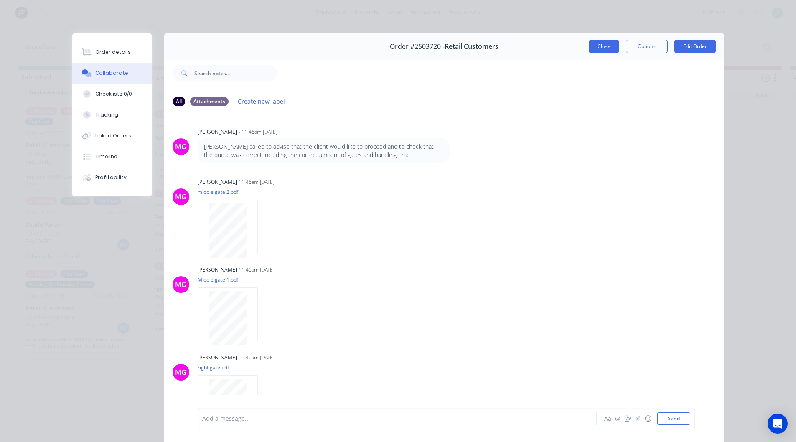
click at [606, 46] on button "Close" at bounding box center [604, 46] width 31 height 13
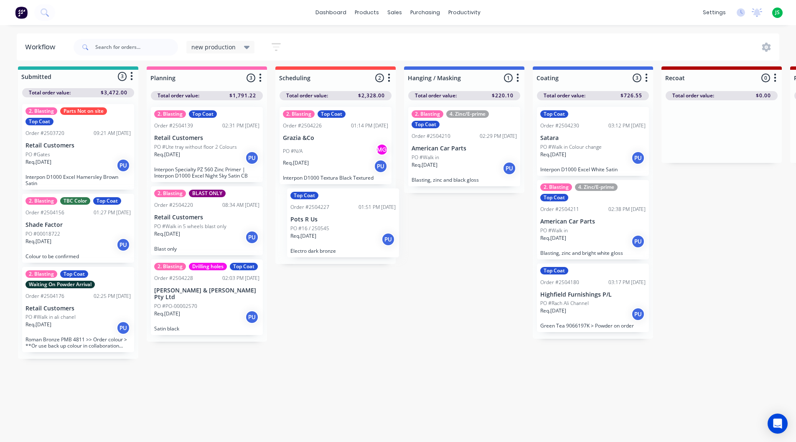
drag, startPoint x: 318, startPoint y: 225, endPoint x: 328, endPoint y: 232, distance: 12.1
click at [328, 232] on div "2. Blasting Top Coat Order #2504226 01:14 PM [DATE] Grazia &Co PO #N/A MG Req. …" at bounding box center [335, 182] width 120 height 164
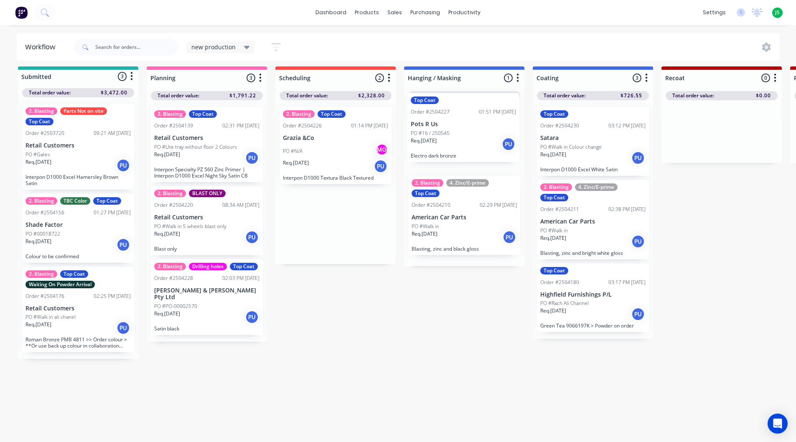
drag, startPoint x: 342, startPoint y: 217, endPoint x: 473, endPoint y: 128, distance: 158.2
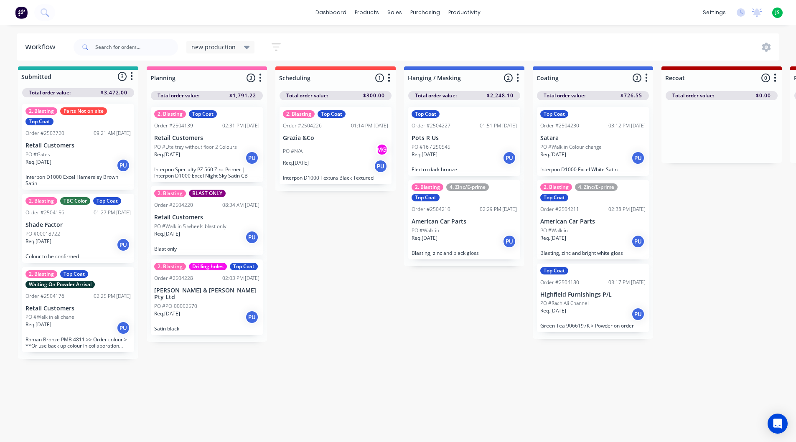
click at [211, 151] on div "Req. [DATE] PU" at bounding box center [206, 158] width 105 height 14
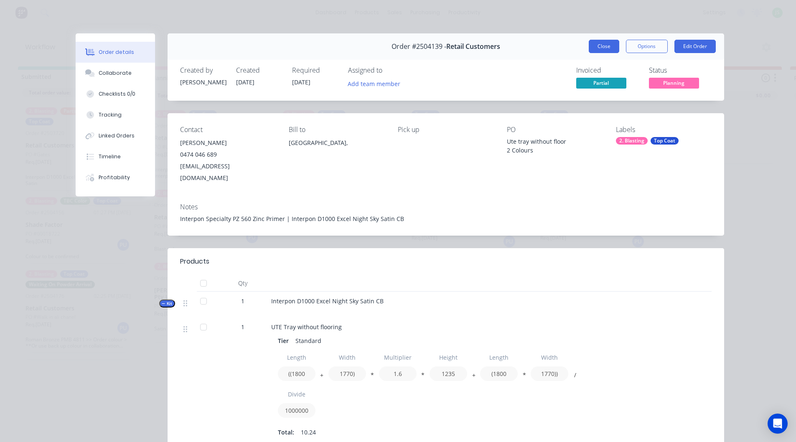
click at [599, 49] on button "Close" at bounding box center [604, 46] width 31 height 13
